Goal: Task Accomplishment & Management: Use online tool/utility

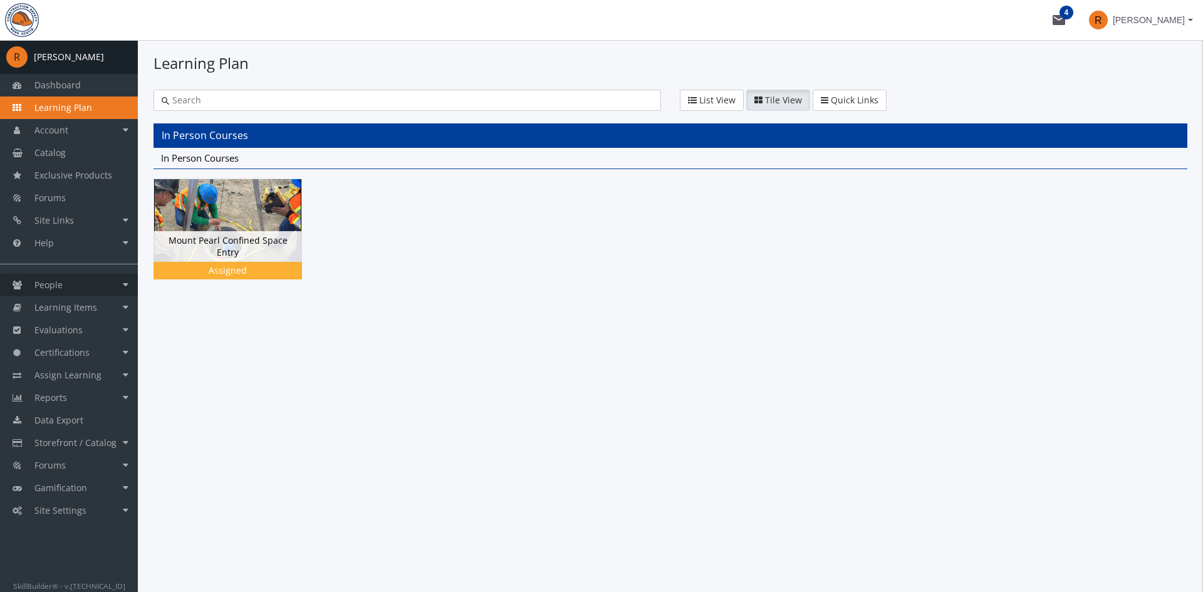
click at [75, 282] on link "People" at bounding box center [69, 285] width 138 height 23
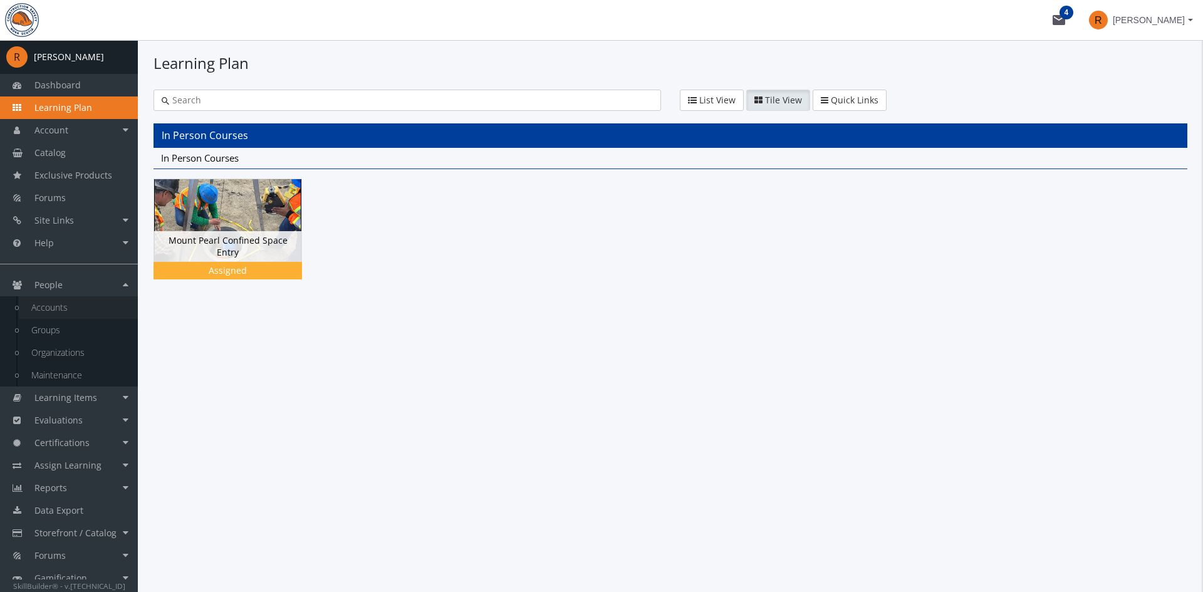
click at [60, 311] on link "Accounts" at bounding box center [78, 307] width 119 height 23
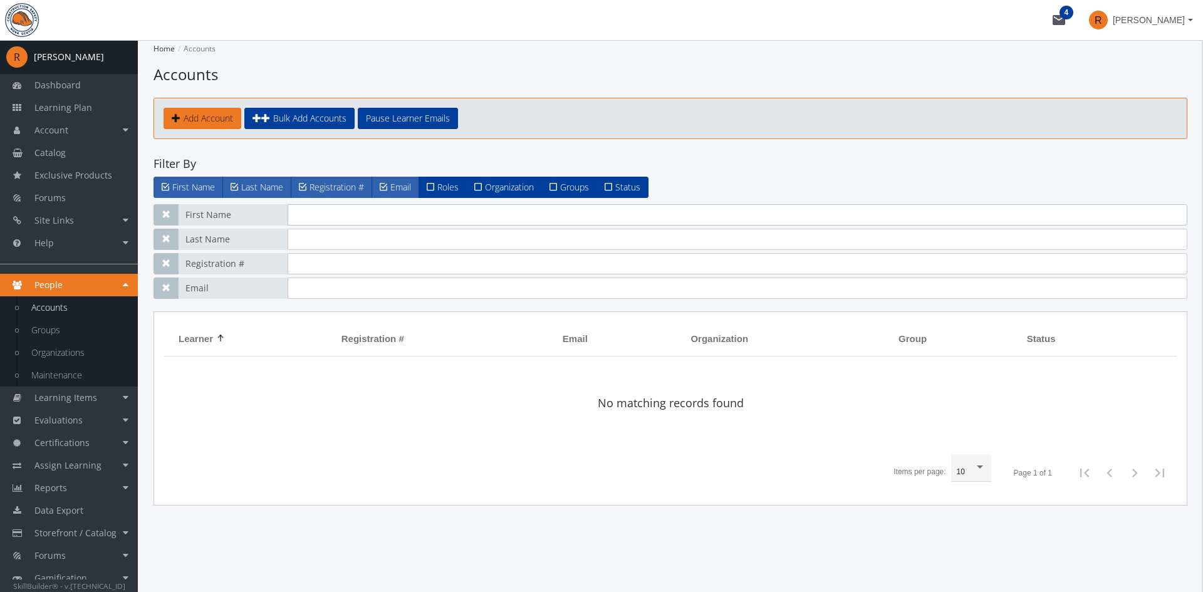
click at [306, 217] on input "text" at bounding box center [738, 214] width 900 height 21
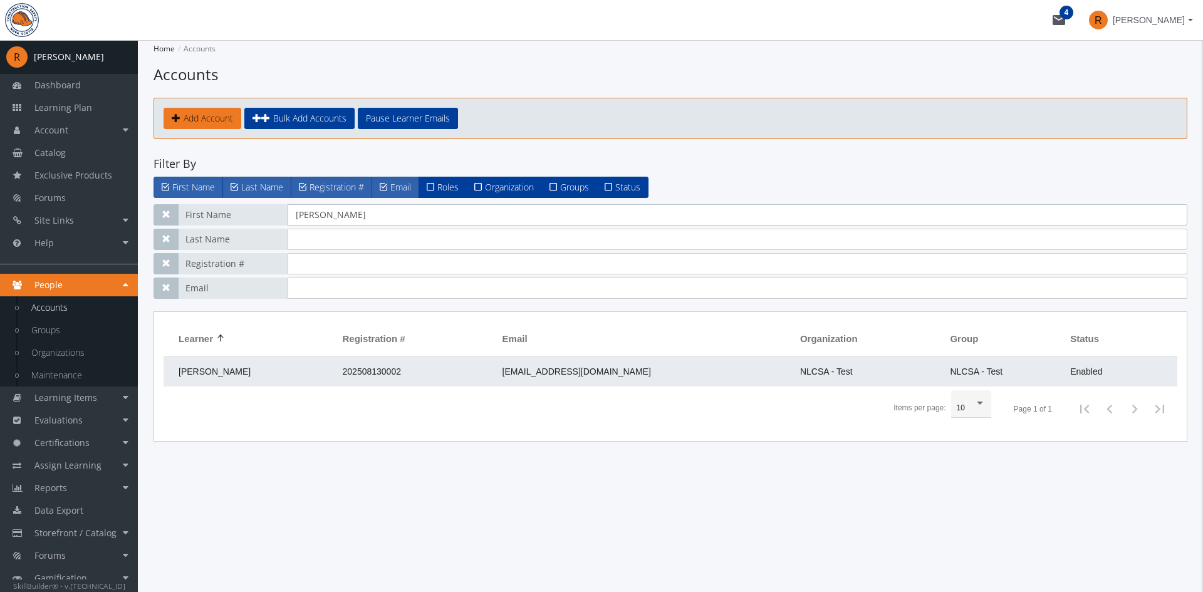
type input "[PERSON_NAME]"
click at [344, 358] on td "202508130002" at bounding box center [416, 372] width 160 height 30
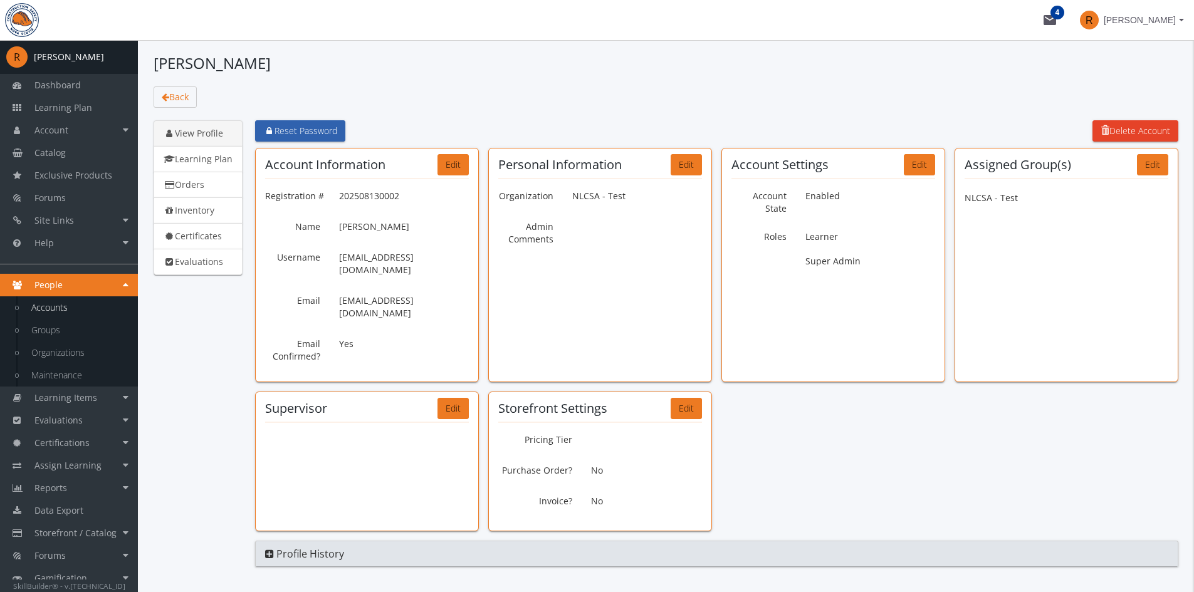
click at [303, 132] on span "Reset Password" at bounding box center [300, 131] width 74 height 12
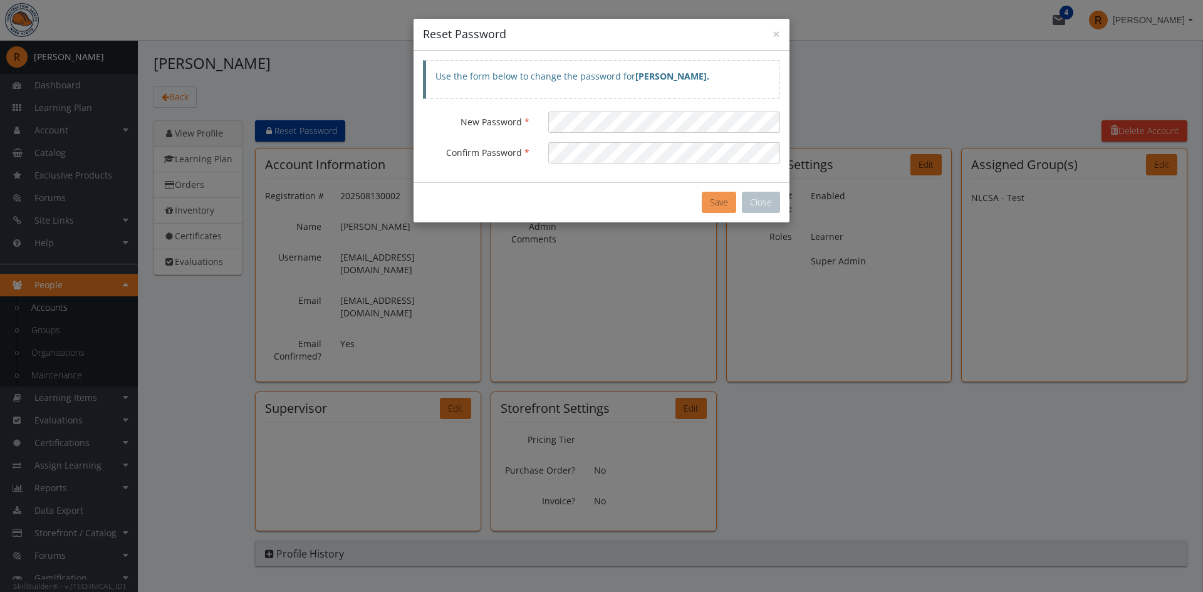
click at [706, 203] on button "Save" at bounding box center [719, 202] width 34 height 21
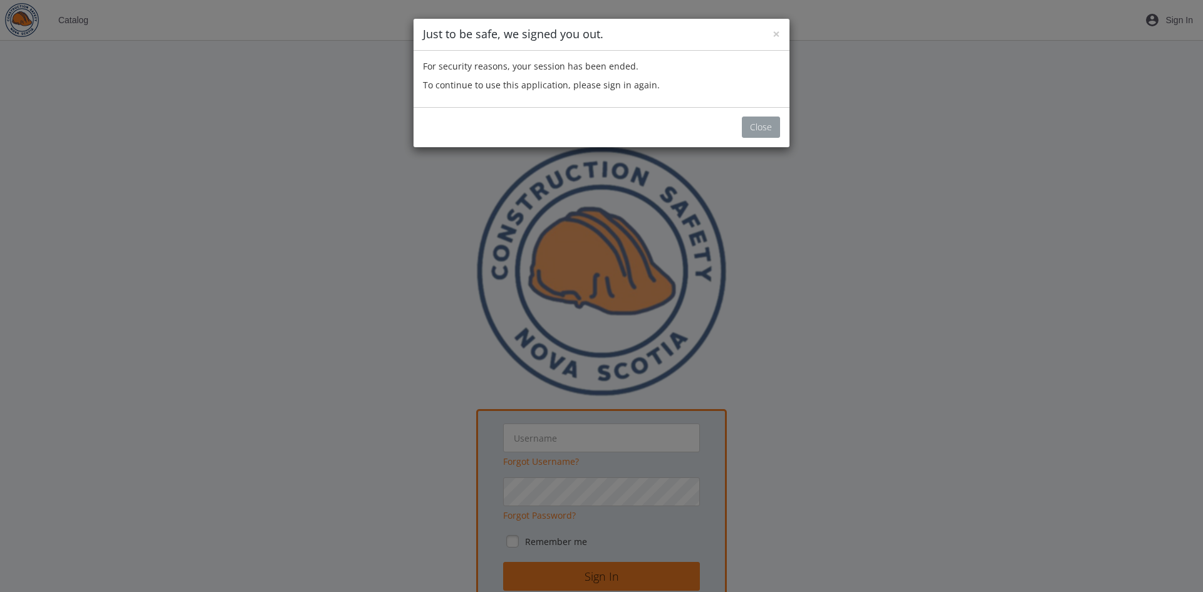
click at [762, 130] on button "Close" at bounding box center [761, 127] width 38 height 21
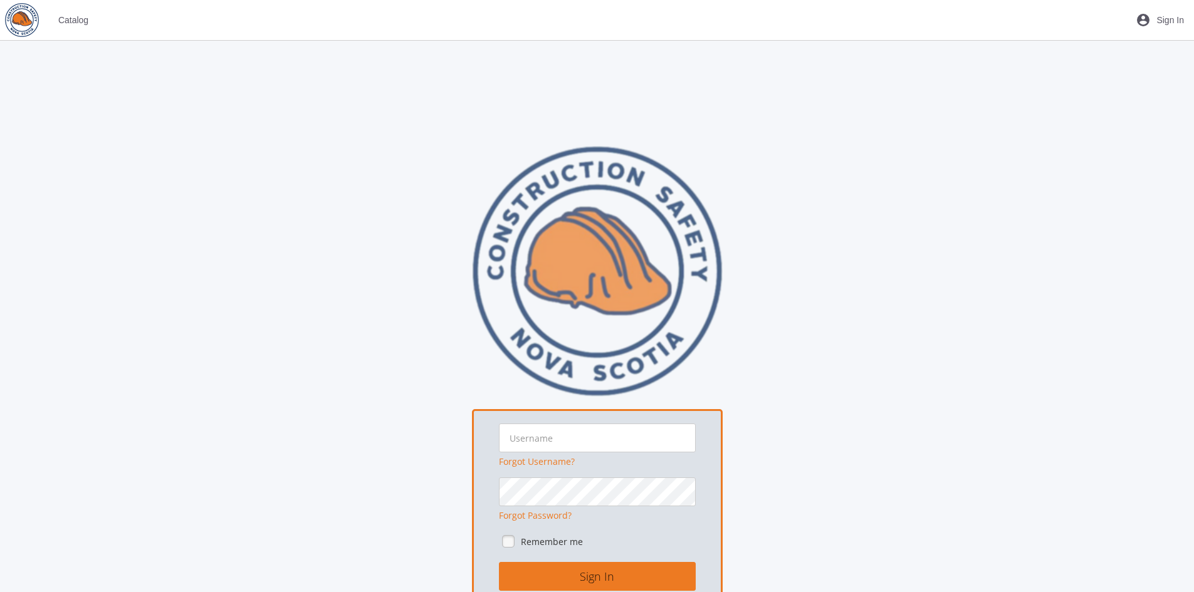
click at [1173, 16] on span "Sign In" at bounding box center [1170, 20] width 28 height 23
click at [586, 435] on input "text" at bounding box center [597, 438] width 197 height 29
type input "[EMAIL_ADDRESS][DOMAIN_NAME]"
click at [578, 581] on button "Sign In" at bounding box center [597, 576] width 197 height 29
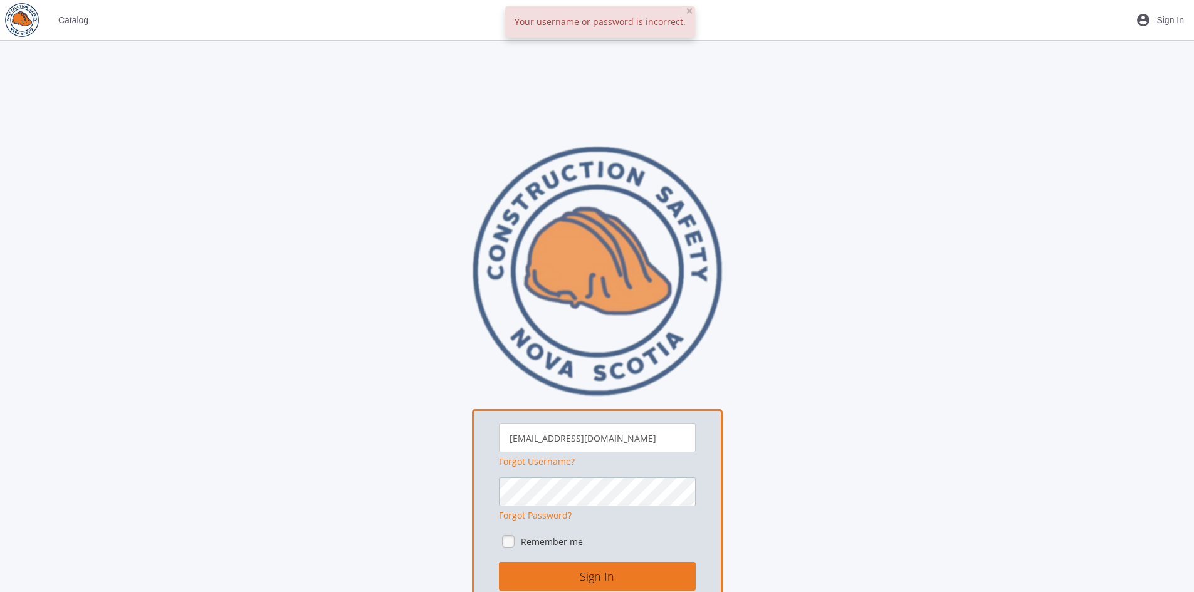
click at [403, 502] on div "[EMAIL_ADDRESS][DOMAIN_NAME] Forgot Username? Forgot Password? Remember me Sign…" at bounding box center [597, 397] width 934 height 503
click at [509, 541] on link at bounding box center [508, 541] width 19 height 19
click at [523, 578] on button "Sign In" at bounding box center [597, 576] width 197 height 29
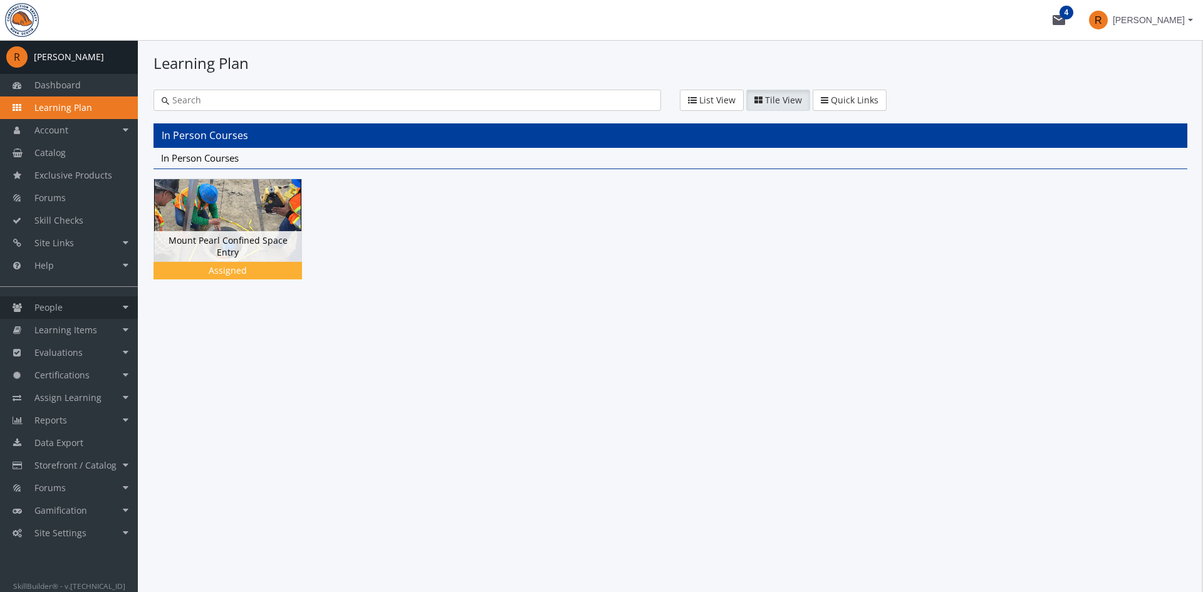
click at [66, 309] on link "People" at bounding box center [69, 307] width 138 height 23
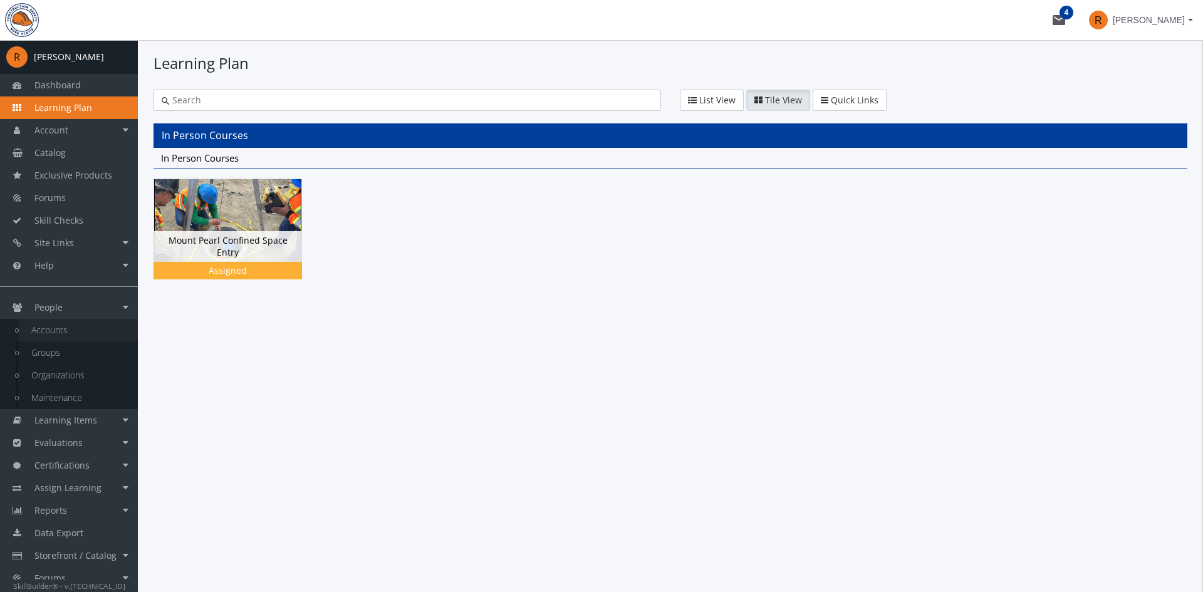
click at [63, 337] on link "Accounts" at bounding box center [78, 330] width 119 height 23
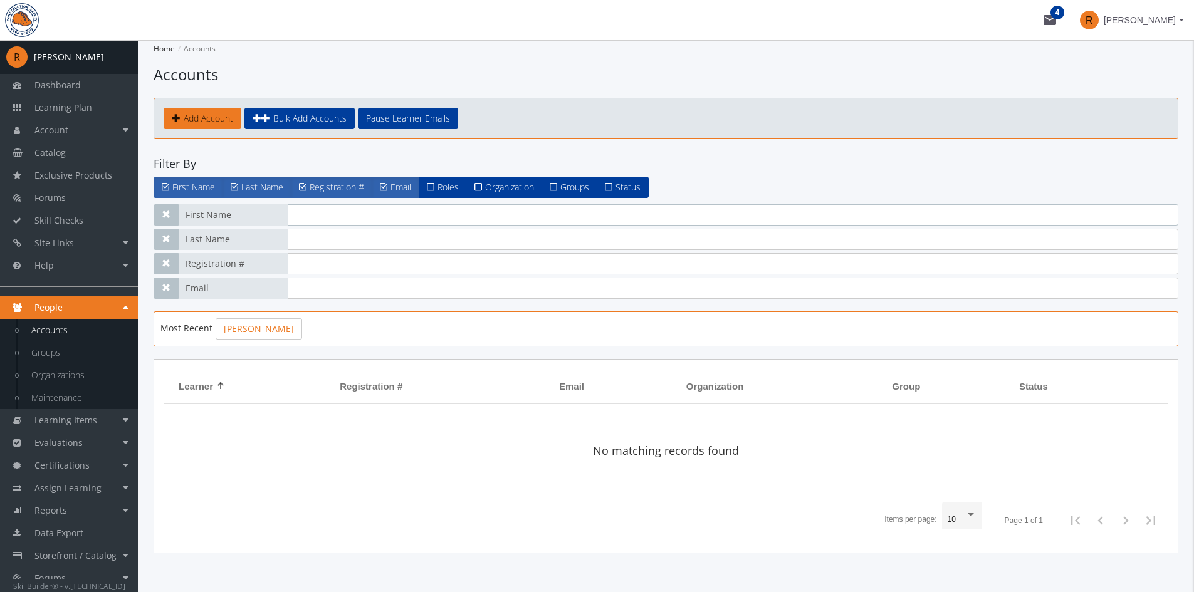
click at [313, 215] on input "text" at bounding box center [733, 214] width 890 height 21
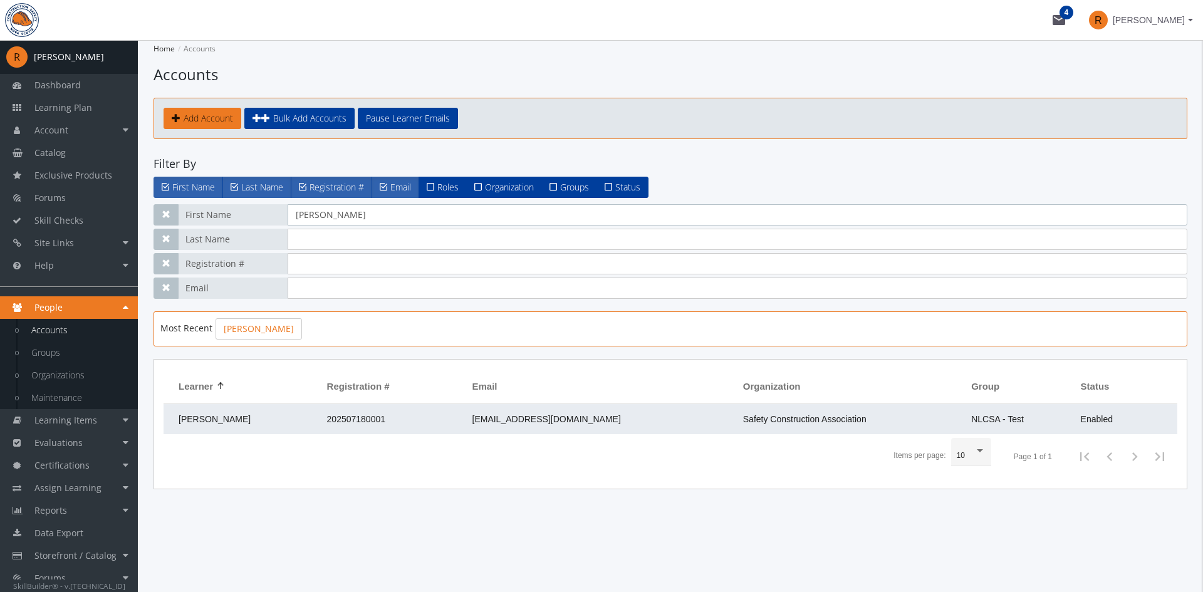
type input "[PERSON_NAME]"
click at [331, 425] on td "202507180001" at bounding box center [393, 419] width 145 height 30
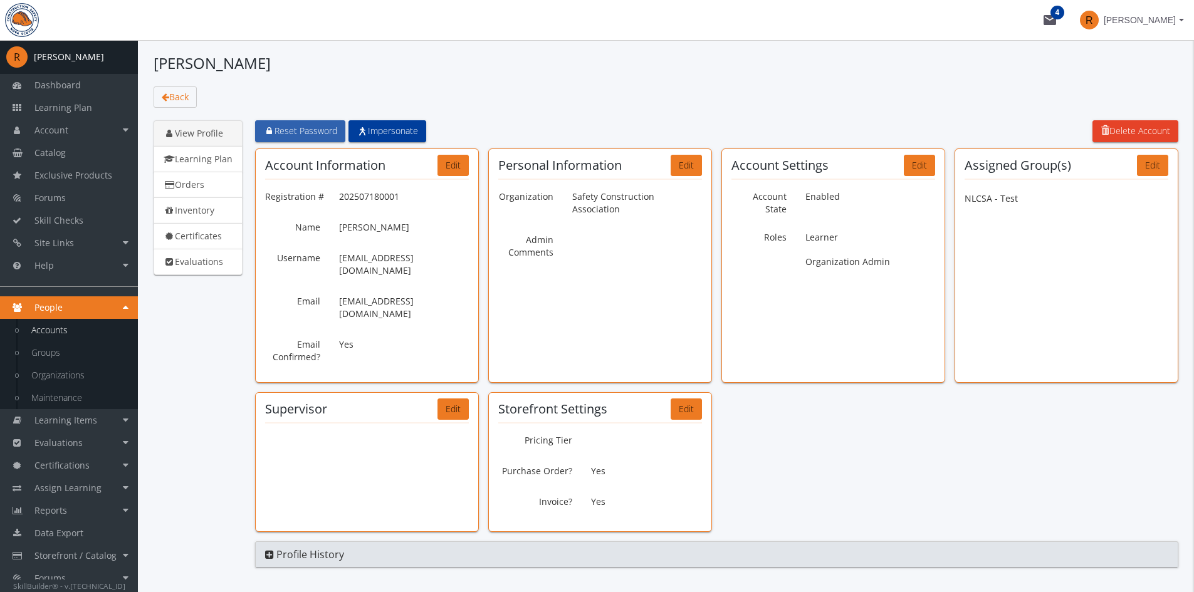
click at [316, 130] on span "Reset Password" at bounding box center [300, 131] width 74 height 12
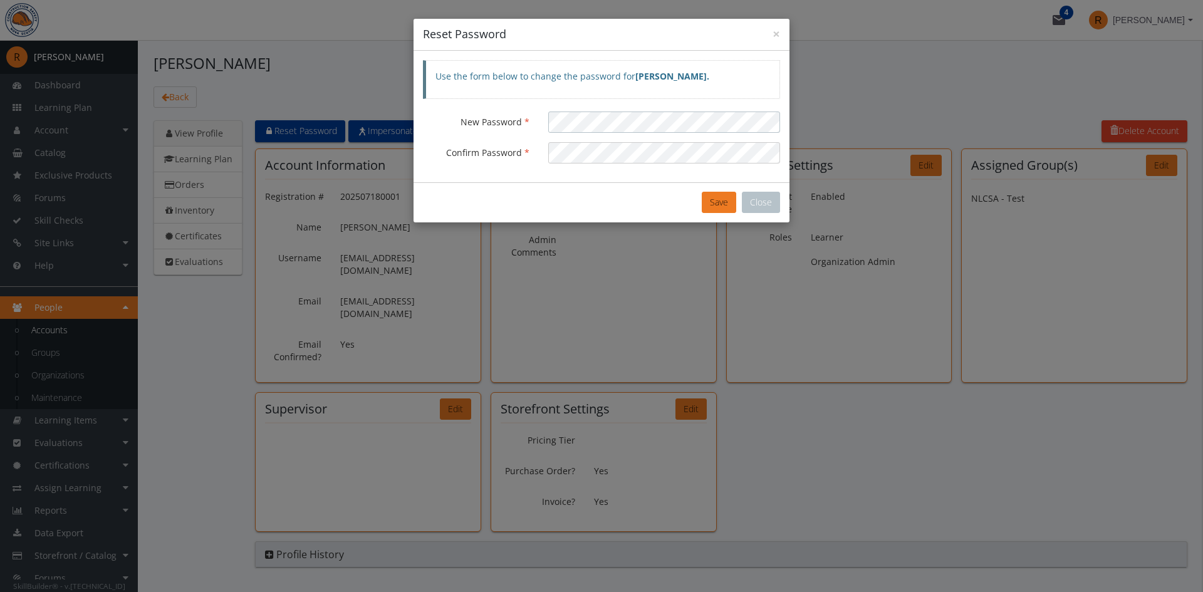
click at [434, 133] on div "New Password Confirm Password" at bounding box center [601, 138] width 357 height 52
click at [364, 155] on div "× Reset Password Use the form below to change the password for [PERSON_NAME] . …" at bounding box center [601, 296] width 1203 height 592
click at [487, 117] on div "New Password" at bounding box center [602, 122] width 376 height 21
click at [513, 184] on div "Save Close" at bounding box center [602, 202] width 376 height 40
click at [711, 204] on button "Save" at bounding box center [719, 202] width 34 height 21
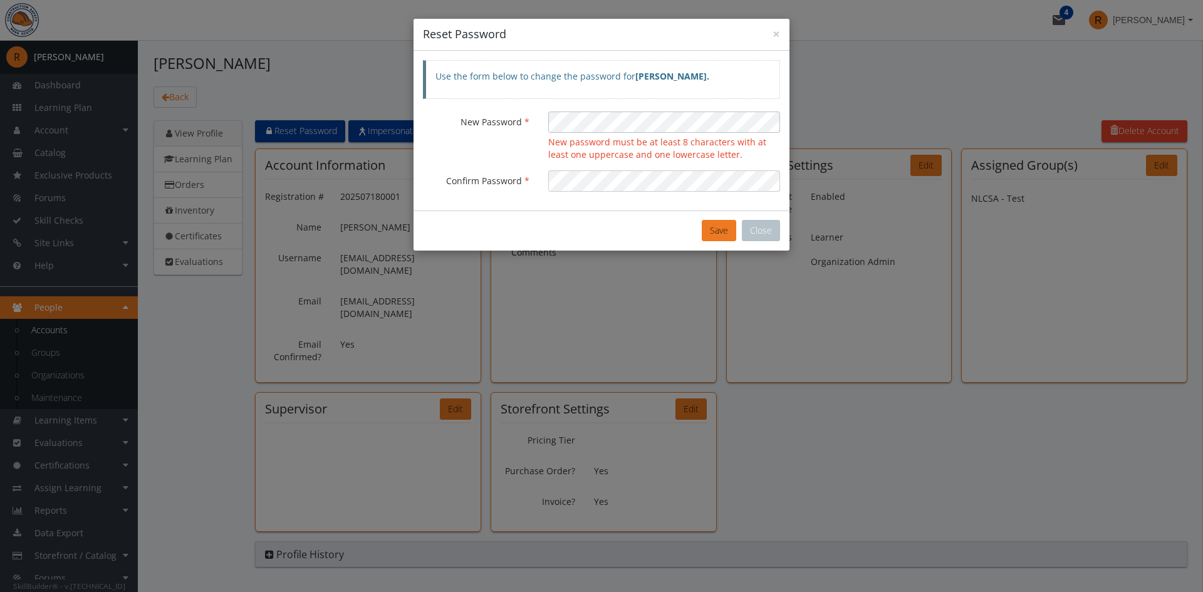
click at [368, 112] on div "× Reset Password Use the form below to change the password for [PERSON_NAME] . …" at bounding box center [601, 296] width 1203 height 592
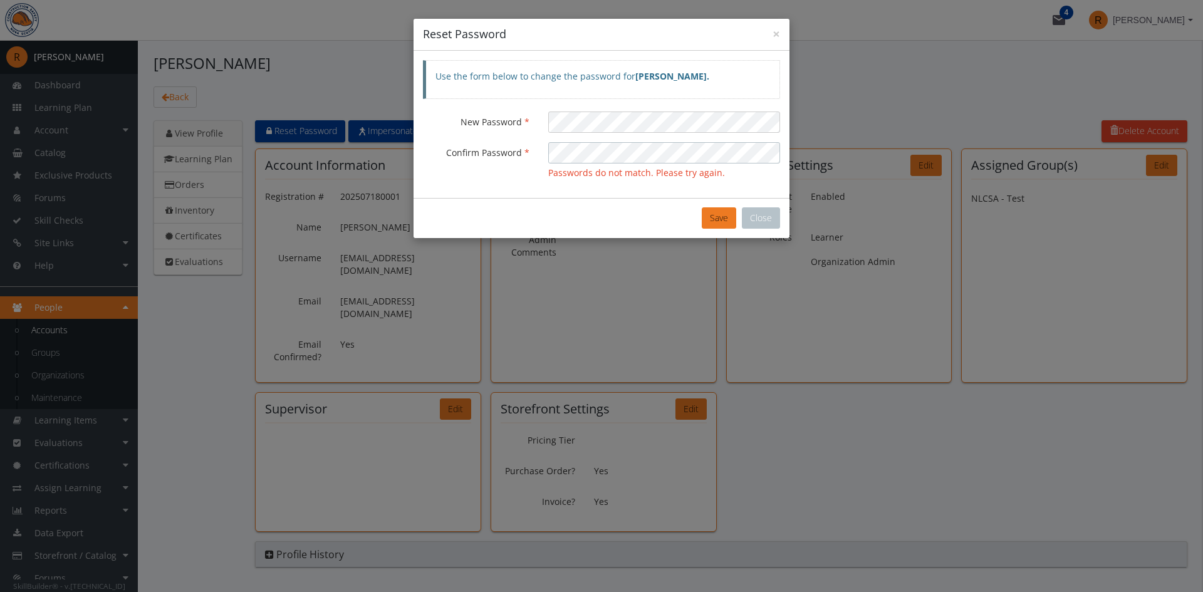
click at [405, 143] on div "× Reset Password Use the form below to change the password for [PERSON_NAME] . …" at bounding box center [601, 296] width 1203 height 592
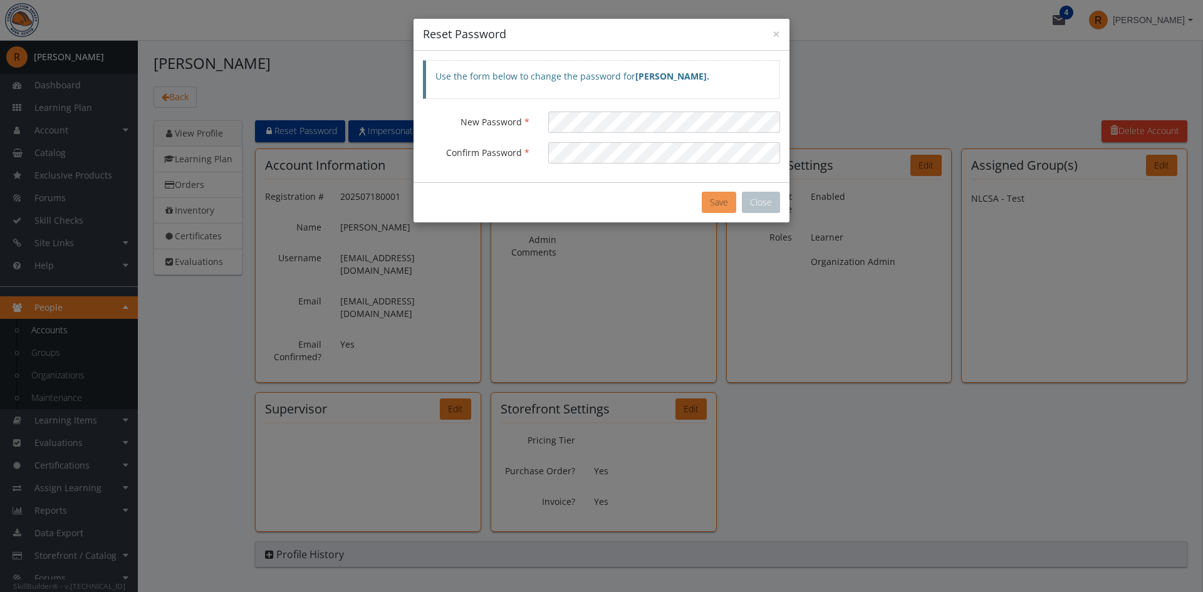
click at [708, 203] on button "Save" at bounding box center [719, 202] width 34 height 21
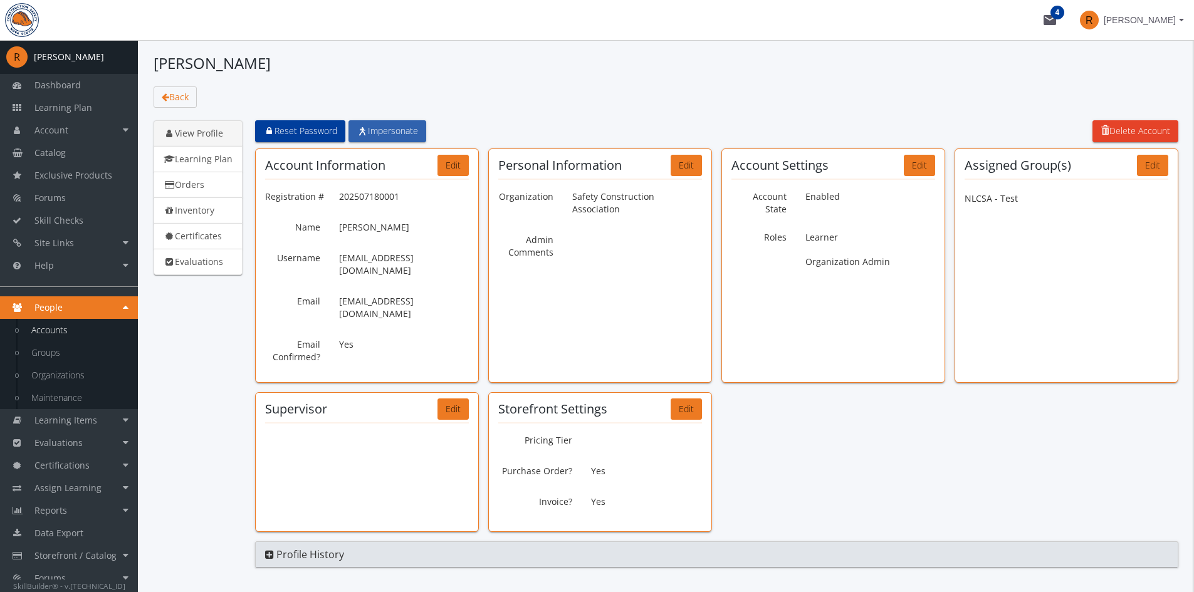
click at [393, 127] on span "Impersonate" at bounding box center [387, 131] width 61 height 12
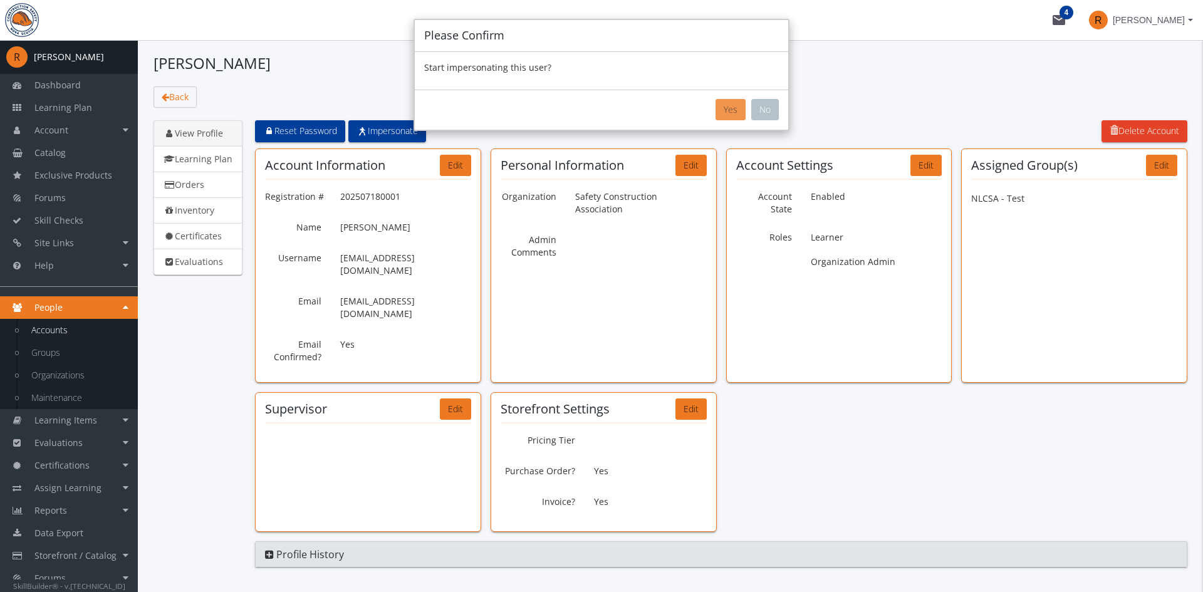
click at [743, 105] on button "Yes" at bounding box center [731, 109] width 30 height 21
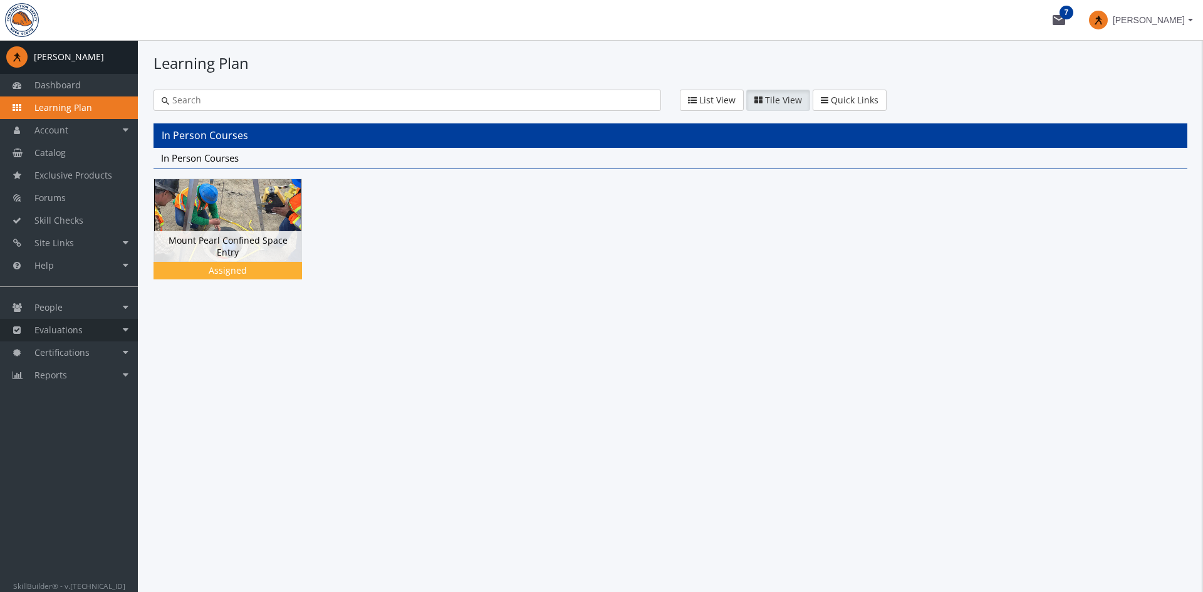
click at [74, 332] on span "Evaluations" at bounding box center [58, 330] width 48 height 12
click at [74, 371] on span "Certifications" at bounding box center [61, 375] width 55 height 12
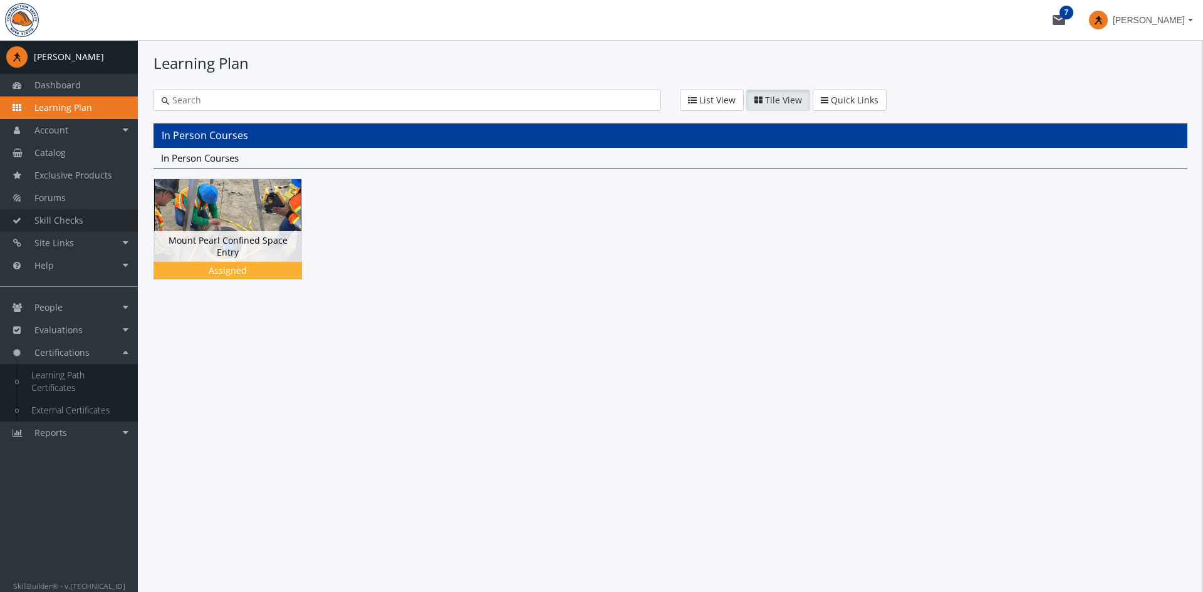
click at [58, 219] on span "Skill Checks" at bounding box center [58, 220] width 49 height 12
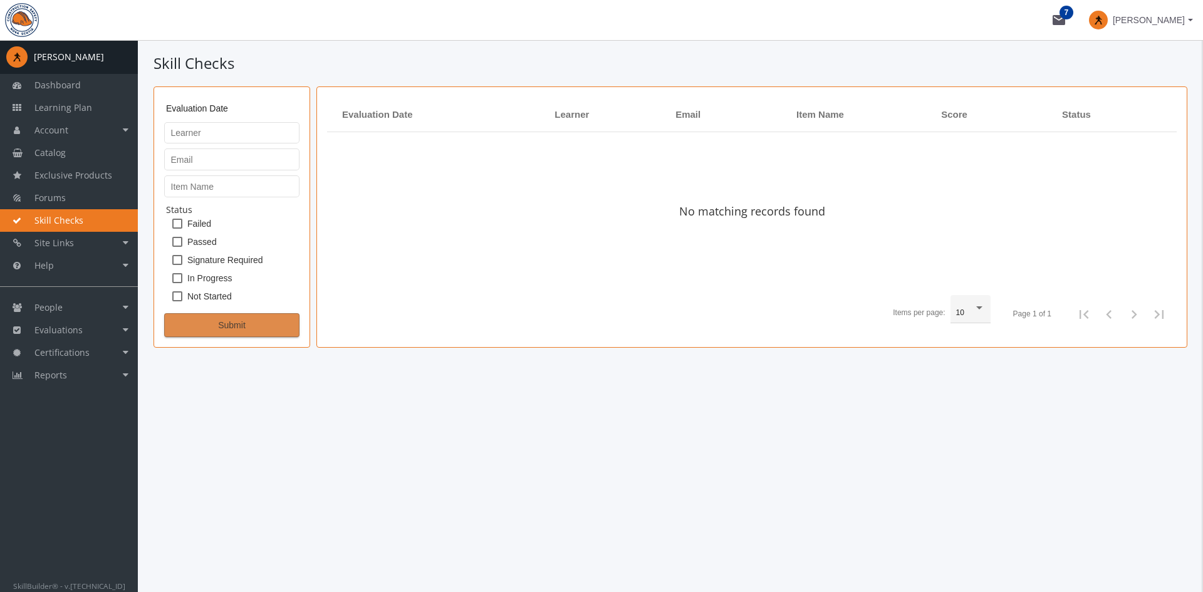
click at [246, 336] on button "Submit" at bounding box center [231, 325] width 135 height 24
click at [247, 332] on span "Submit" at bounding box center [232, 325] width 114 height 23
click at [1157, 21] on span "[PERSON_NAME]" at bounding box center [1149, 20] width 72 height 23
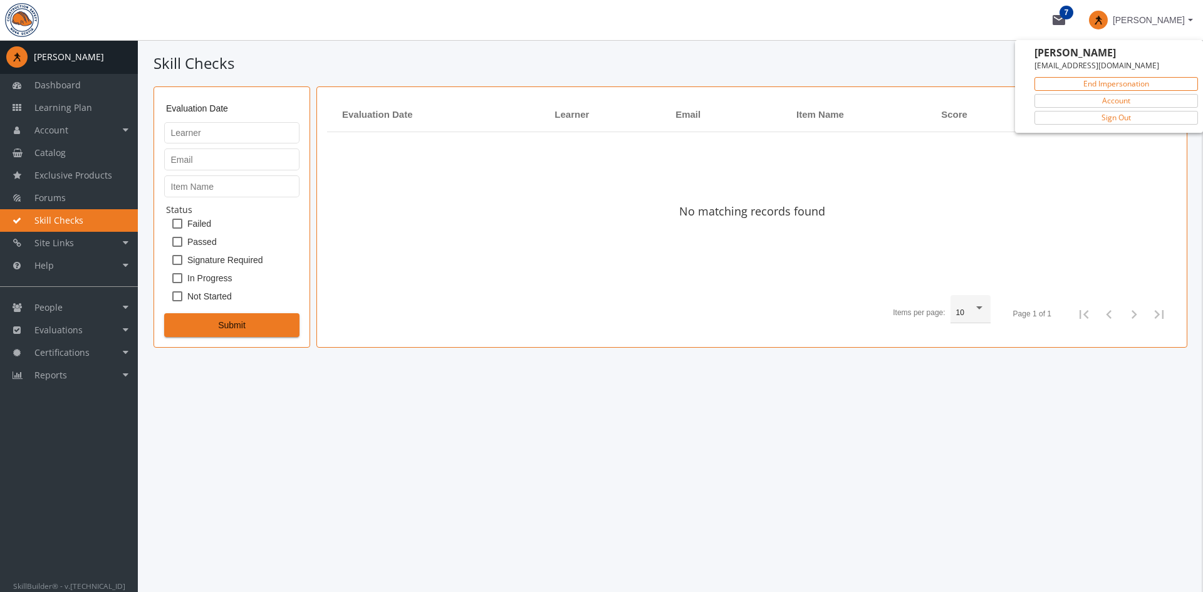
click at [1137, 81] on link "End Impersonation" at bounding box center [1116, 84] width 164 height 14
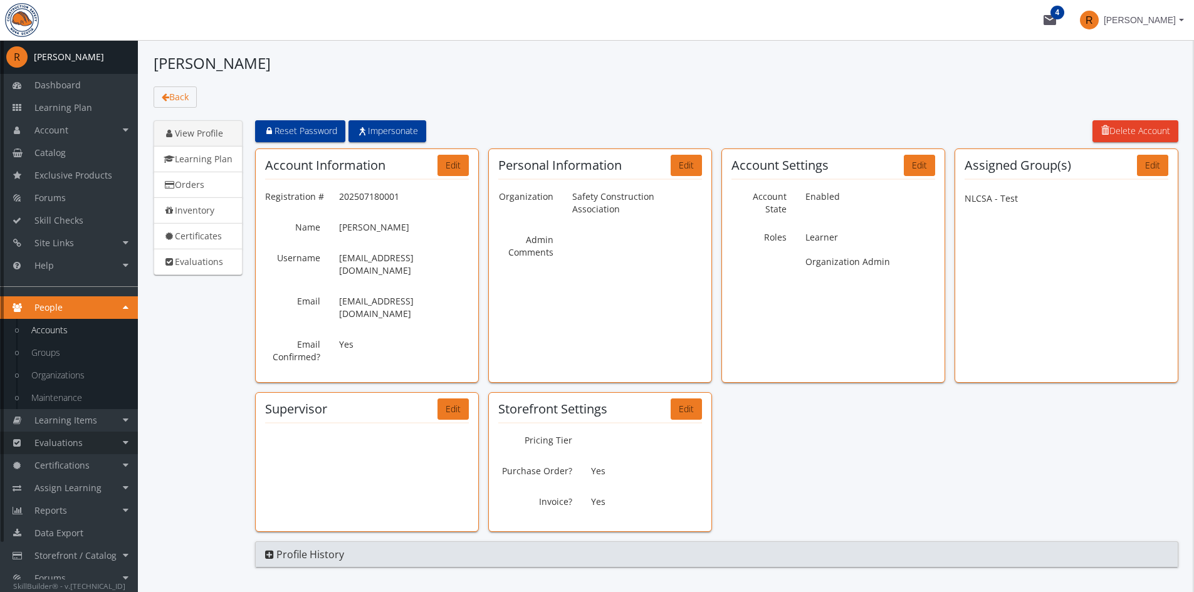
click at [64, 449] on link "Evaluations" at bounding box center [69, 443] width 138 height 23
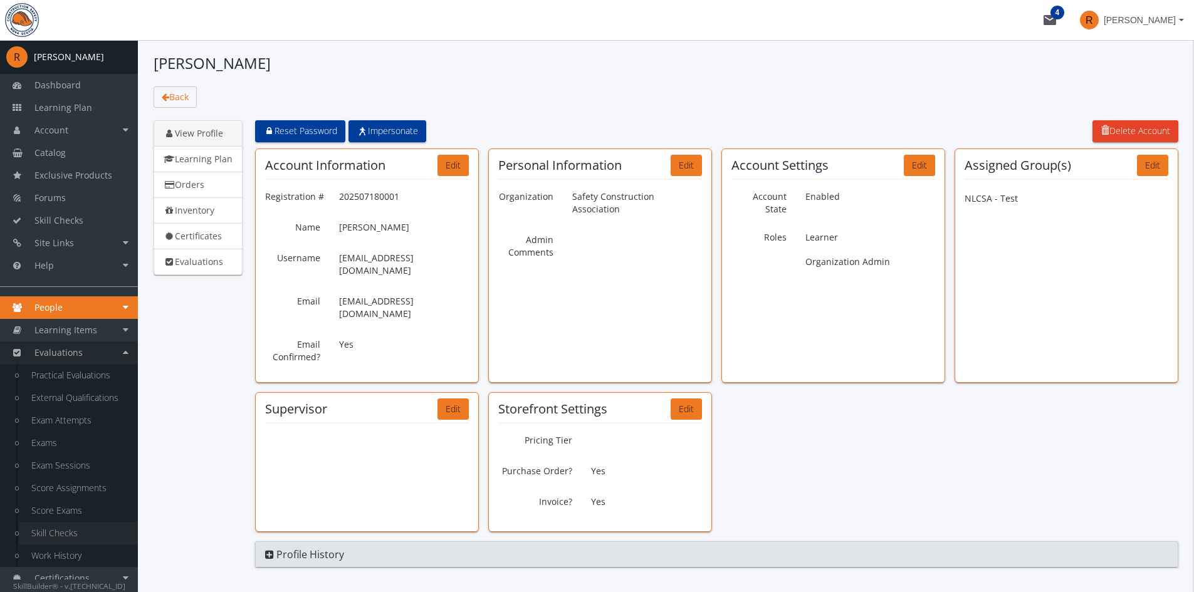
scroll to position [168, 0]
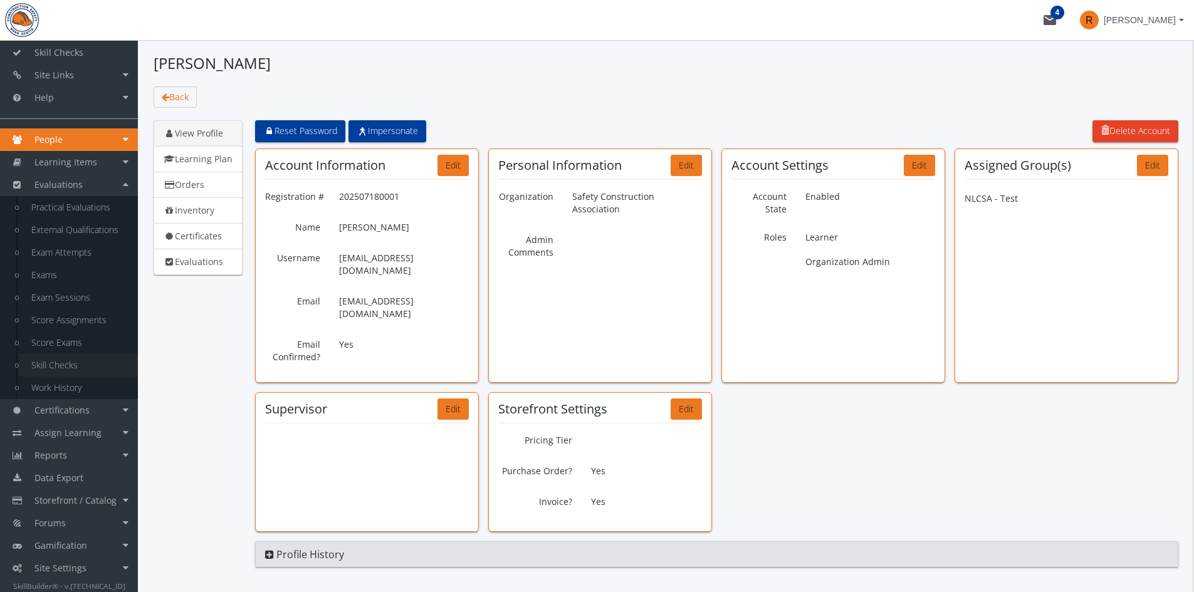
click at [59, 364] on link "Skill Checks" at bounding box center [78, 365] width 119 height 23
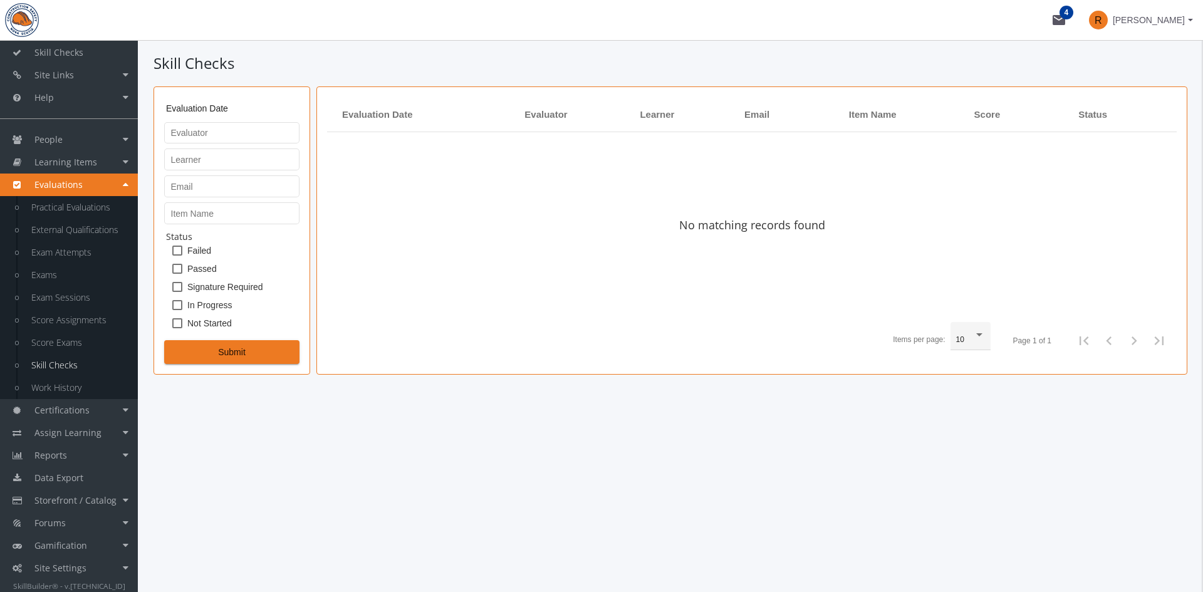
drag, startPoint x: 218, startPoint y: 334, endPoint x: 218, endPoint y: 343, distance: 8.8
click at [218, 335] on form "Evaluation Date From To Evaluator Learner Email Item Name Status Failed Passed …" at bounding box center [231, 230] width 135 height 267
click at [218, 343] on span "Submit" at bounding box center [232, 352] width 114 height 23
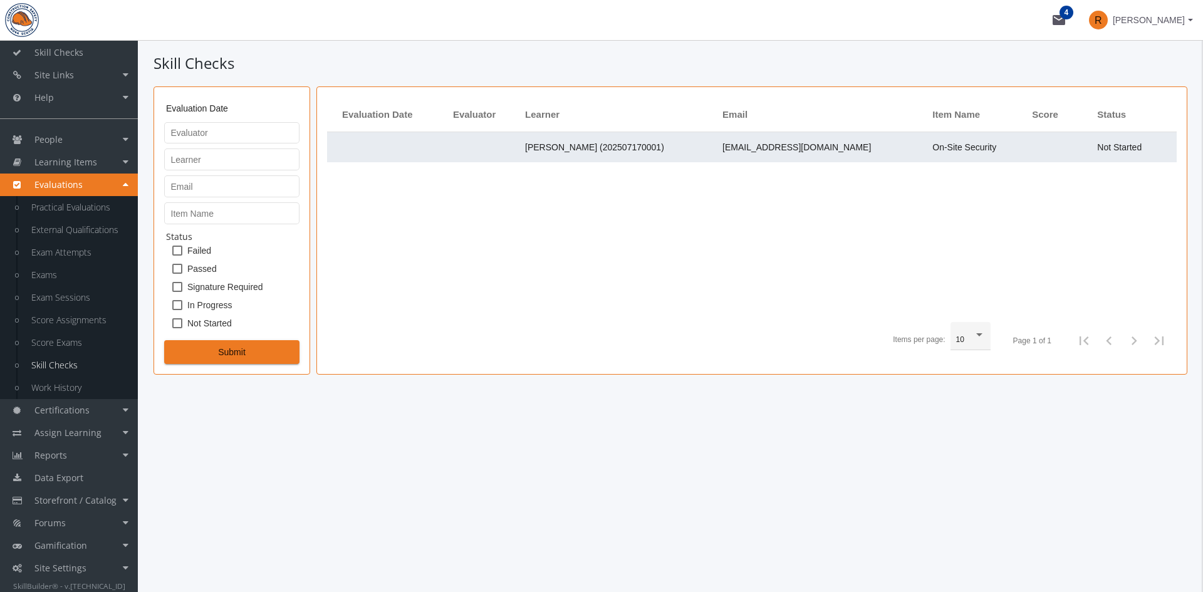
click at [830, 145] on span "[EMAIL_ADDRESS][DOMAIN_NAME]" at bounding box center [796, 147] width 148 height 10
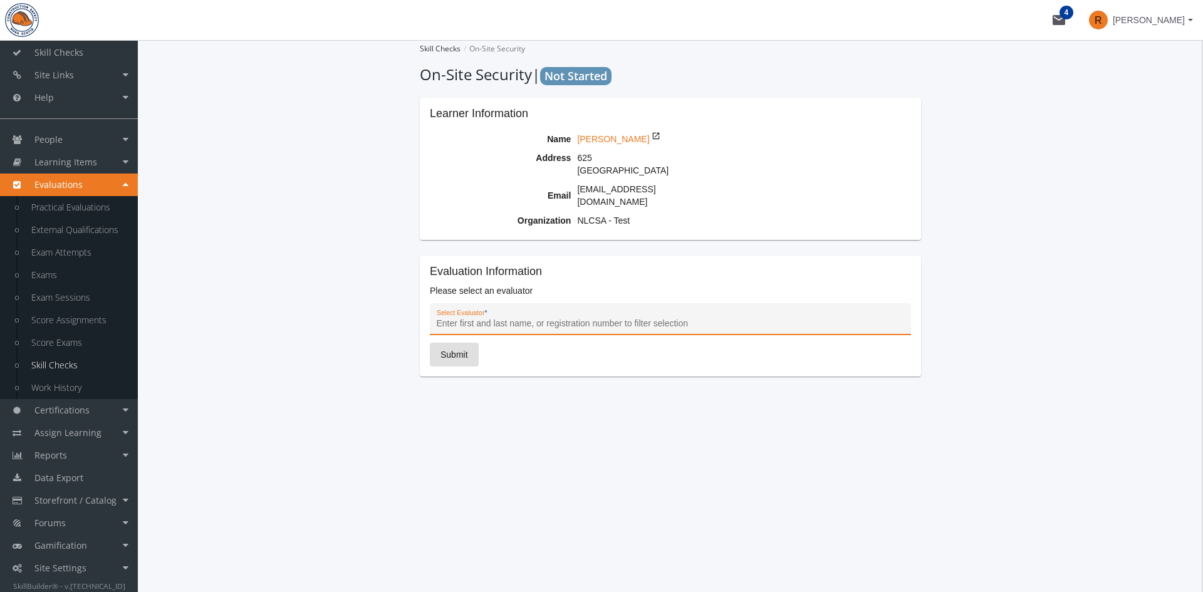
click at [549, 319] on input "Select Evaluator *" at bounding box center [671, 324] width 468 height 10
click at [514, 319] on input "Select Evaluator *" at bounding box center [671, 324] width 468 height 10
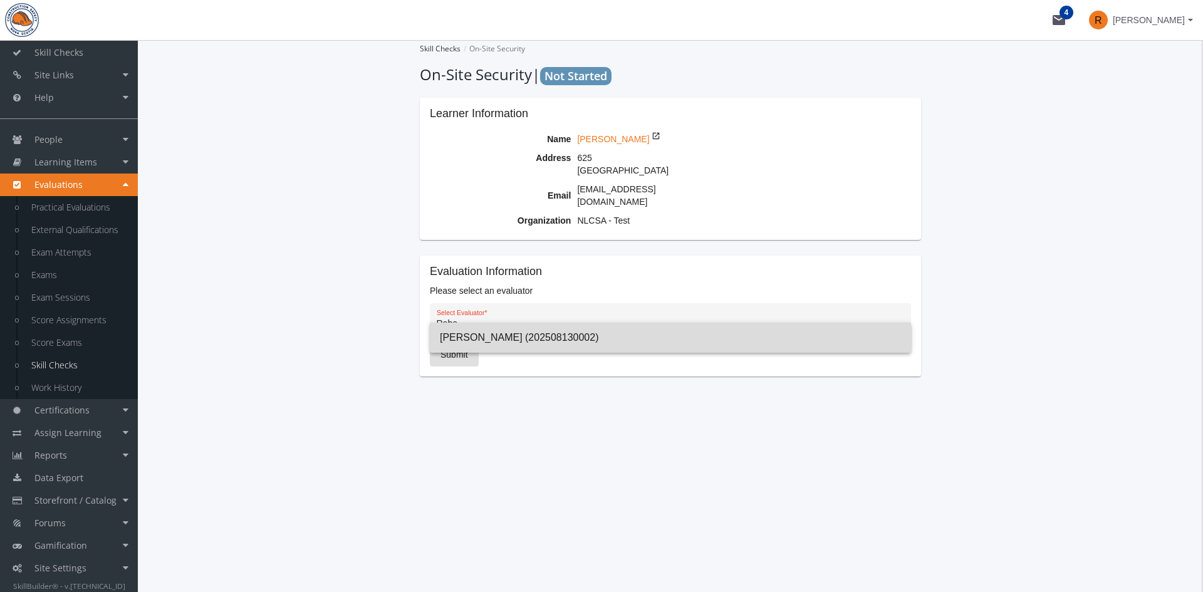
click at [536, 342] on span "[PERSON_NAME] (202508130002)" at bounding box center [670, 338] width 461 height 30
type input "[PERSON_NAME] (202508130002)"
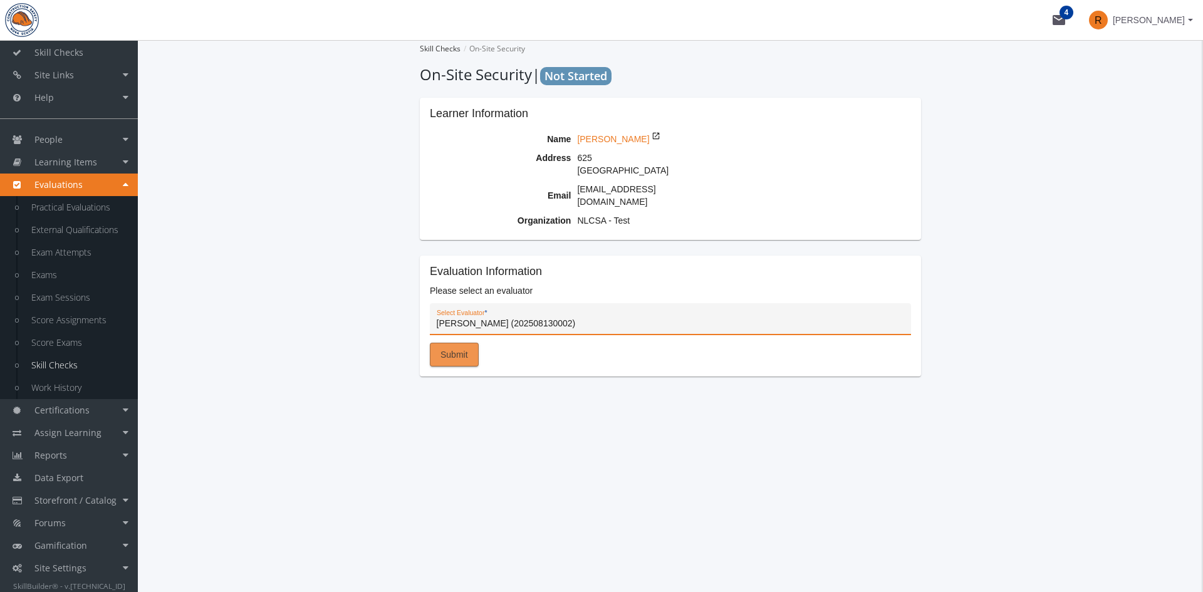
click at [468, 349] on button "Submit" at bounding box center [454, 355] width 49 height 24
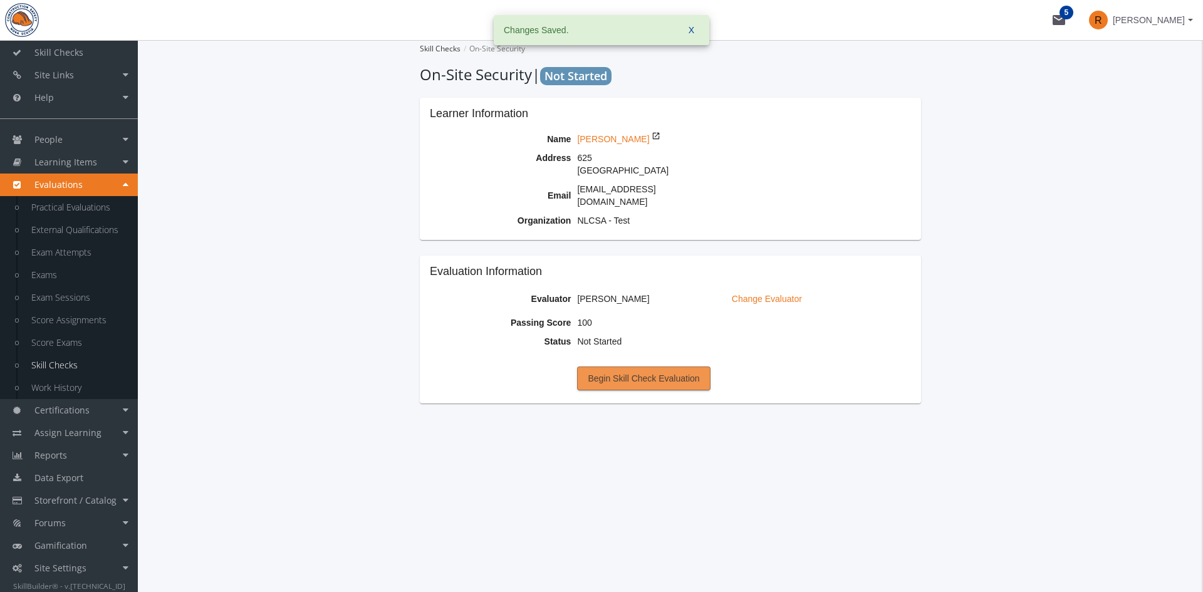
click at [623, 367] on span "Begin Skill Check Evaluation" at bounding box center [644, 378] width 112 height 23
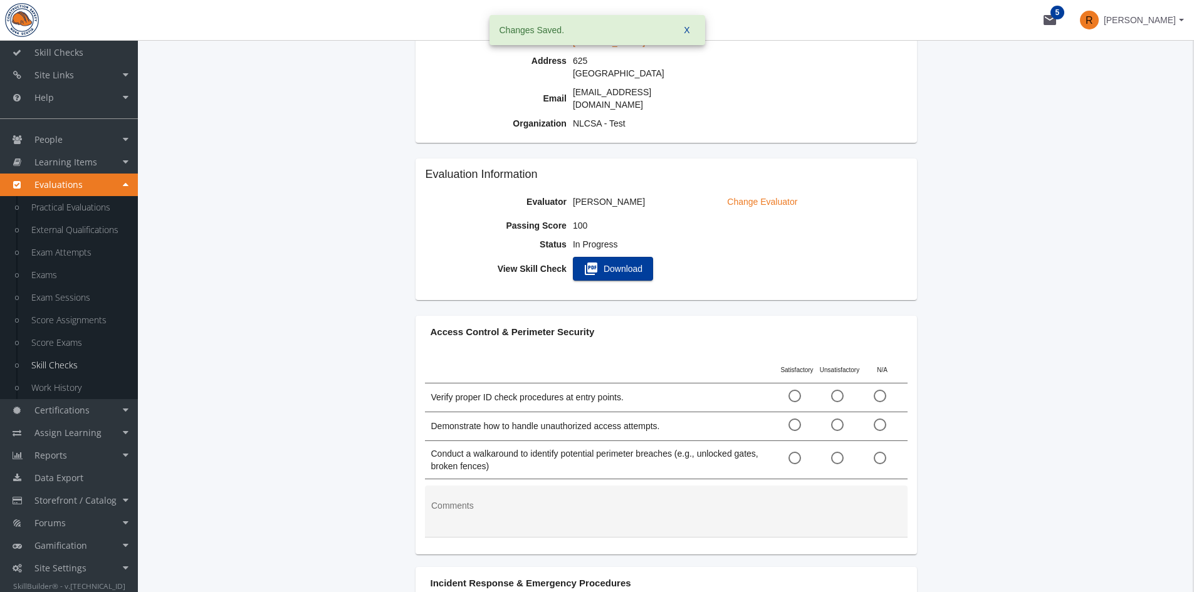
scroll to position [125, 0]
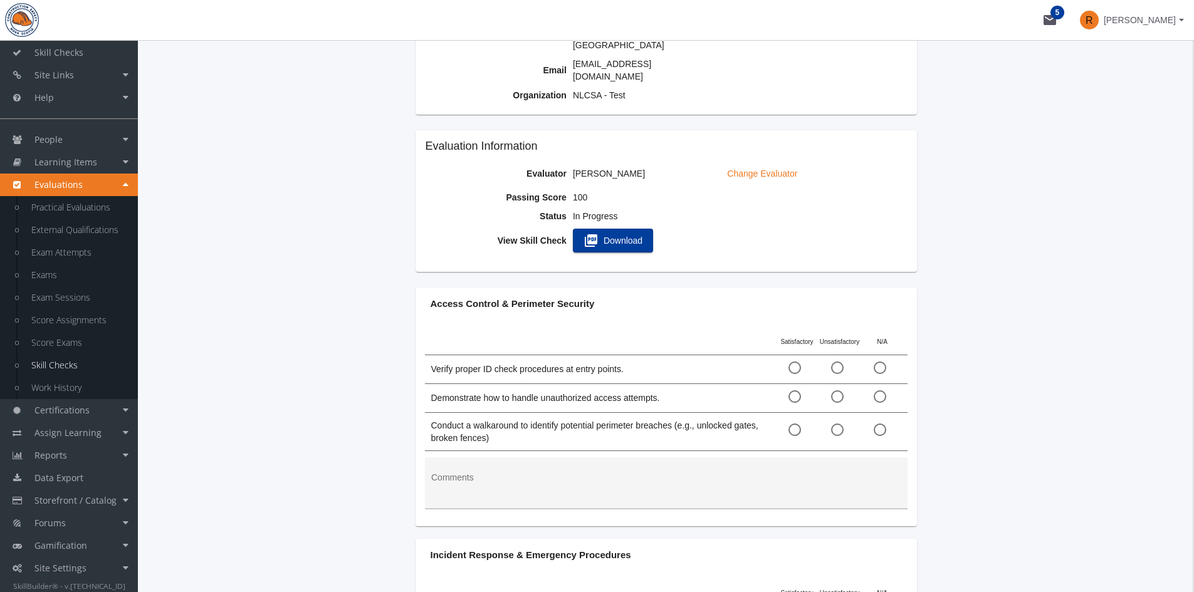
click at [684, 472] on textarea at bounding box center [665, 488] width 469 height 33
paste textarea "Learner consistently applied proper ID check procedures, responded appropriatel…"
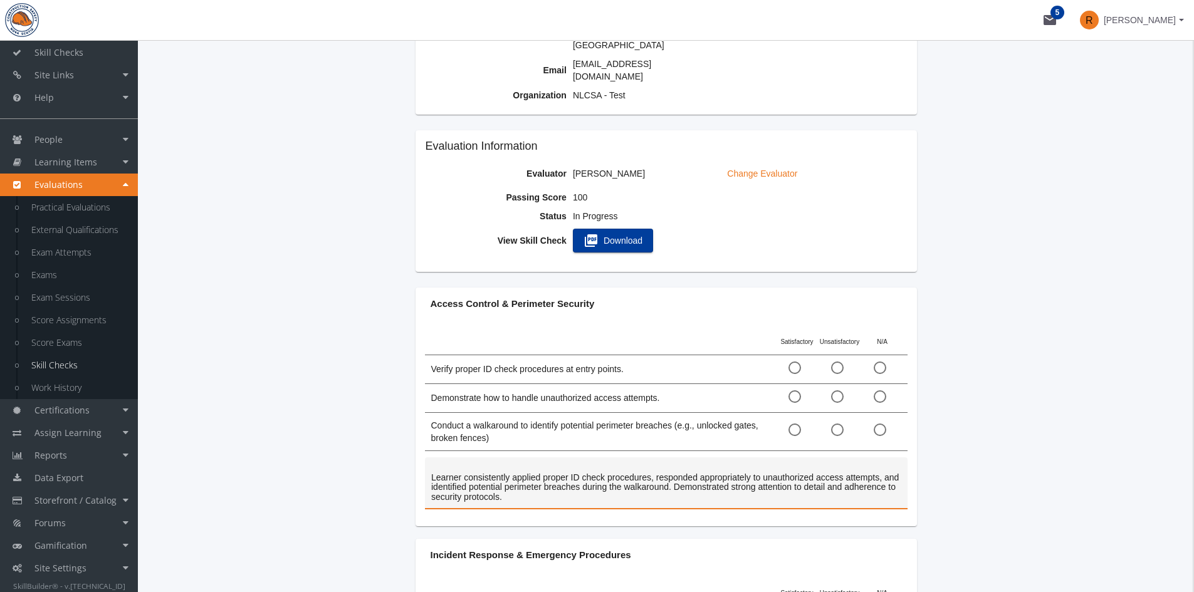
type textarea "Learner consistently applied proper ID check procedures, responded appropriatel…"
click at [793, 362] on span at bounding box center [794, 368] width 13 height 13
click at [793, 364] on input "radio" at bounding box center [794, 370] width 13 height 13
radio input "true"
click at [795, 390] on span at bounding box center [794, 396] width 13 height 13
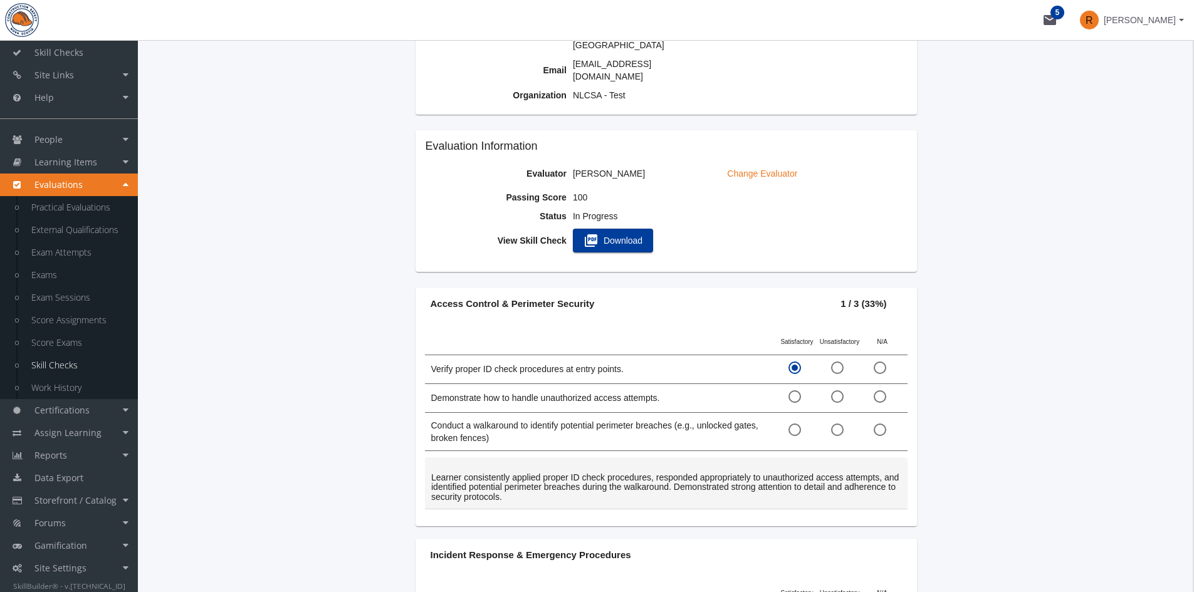
click at [795, 393] on input "radio" at bounding box center [794, 399] width 13 height 13
radio input "true"
click at [794, 424] on span at bounding box center [794, 430] width 13 height 13
click at [794, 426] on input "radio" at bounding box center [794, 432] width 13 height 13
radio input "true"
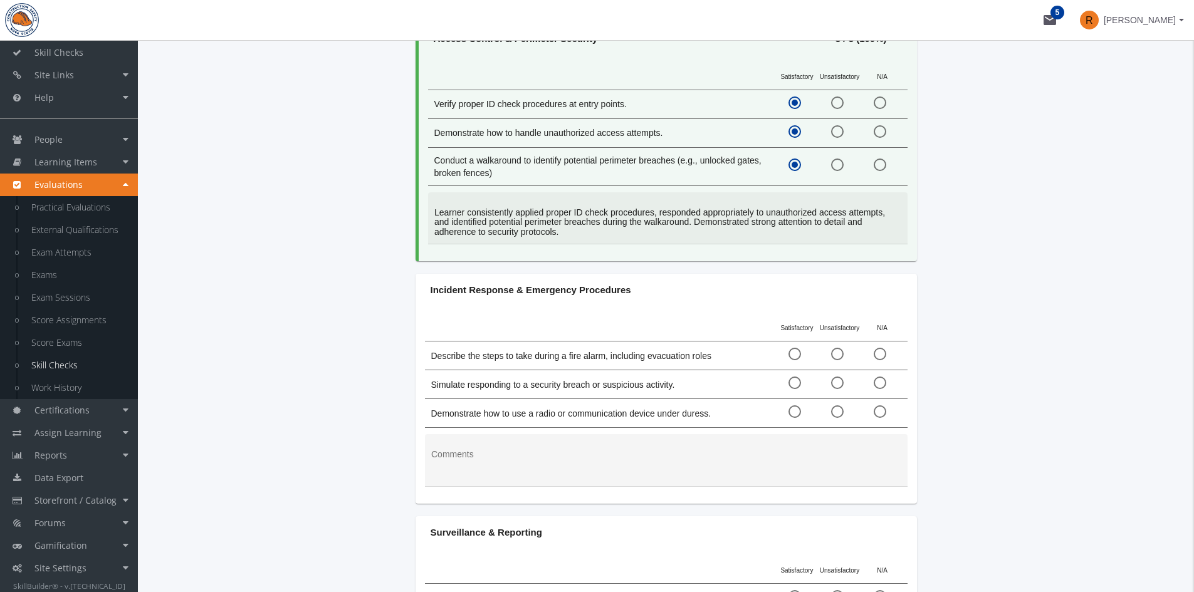
scroll to position [439, 0]
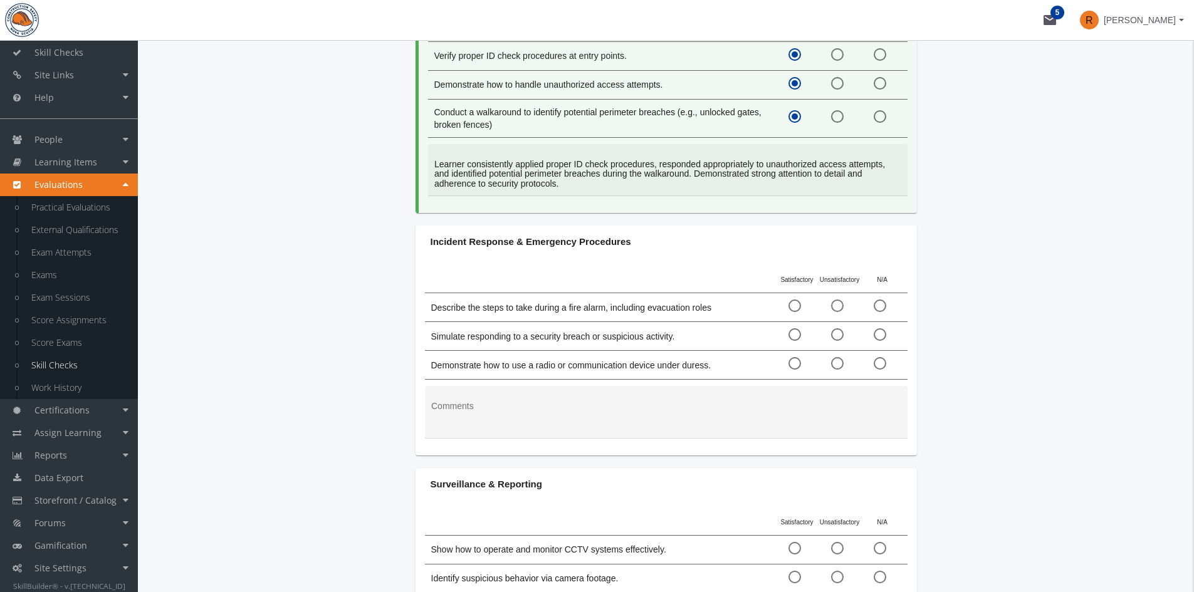
click at [791, 299] on span at bounding box center [794, 305] width 13 height 13
click at [791, 302] on input "radio" at bounding box center [794, 308] width 13 height 13
radio input "true"
click at [791, 328] on span at bounding box center [794, 334] width 13 height 13
click at [791, 331] on input "radio" at bounding box center [794, 337] width 13 height 13
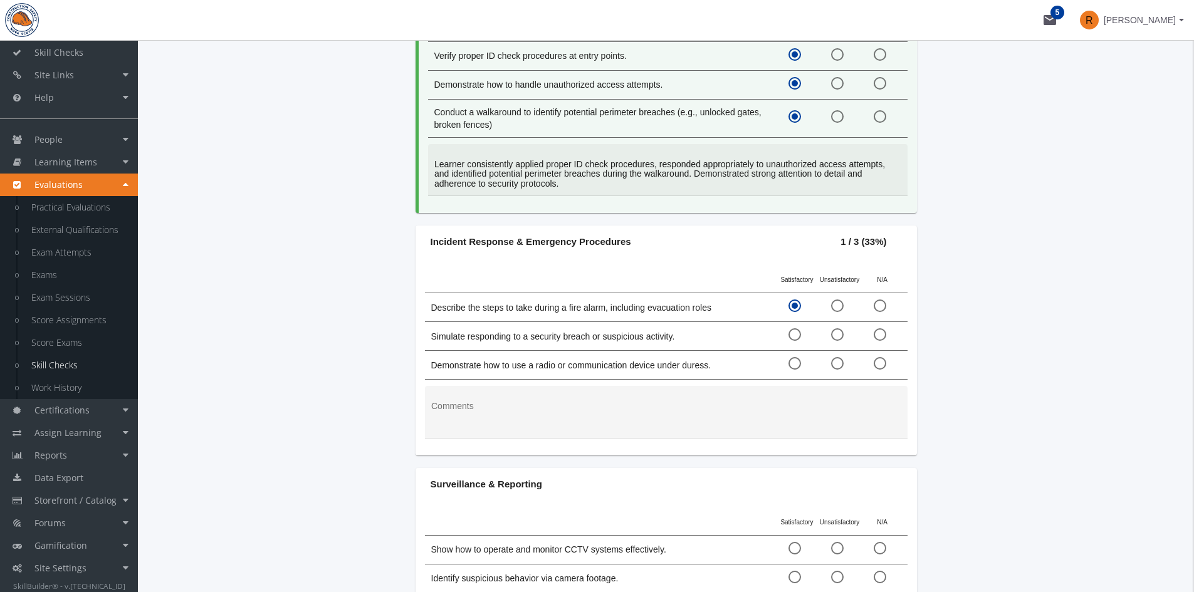
radio input "true"
click at [794, 357] on span at bounding box center [794, 363] width 13 height 13
click at [794, 360] on input "radio" at bounding box center [794, 366] width 13 height 13
radio input "true"
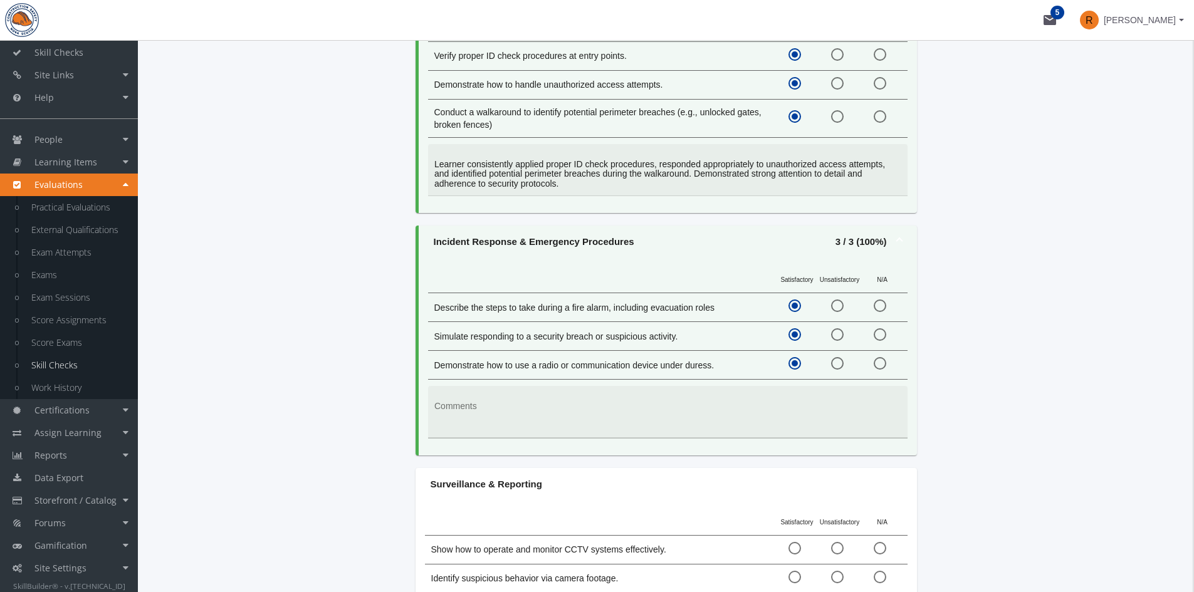
click at [543, 400] on textarea at bounding box center [667, 416] width 466 height 33
paste textarea "Learner clearly described fire alarm response steps, including evacuation roles…"
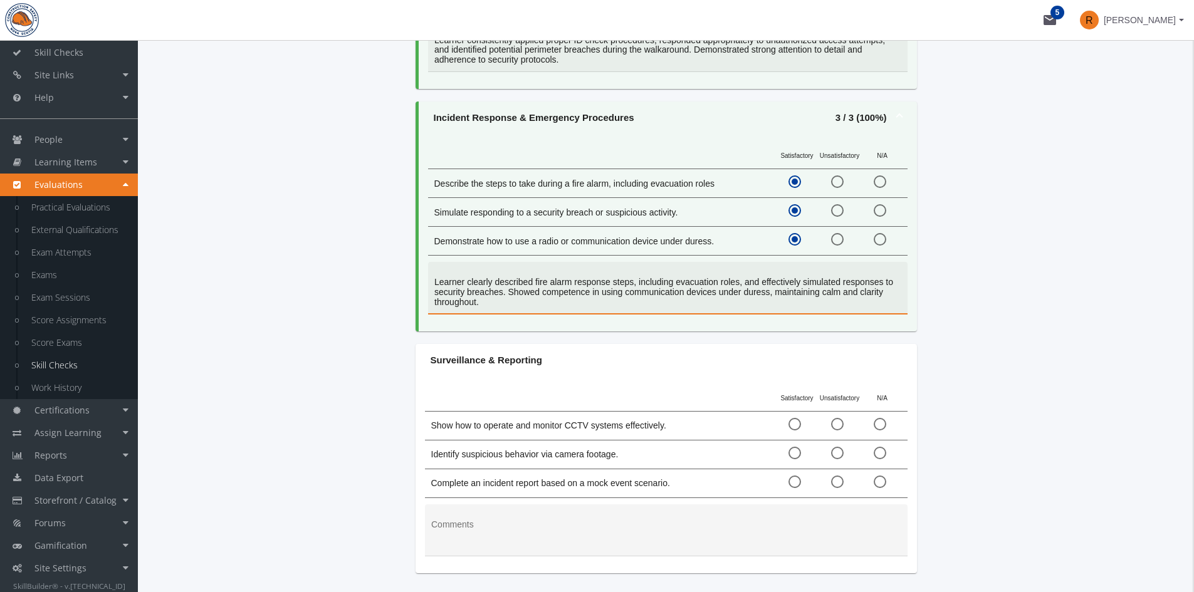
scroll to position [564, 0]
type textarea "Learner clearly described fire alarm response steps, including evacuation roles…"
click at [523, 509] on div at bounding box center [665, 532] width 469 height 46
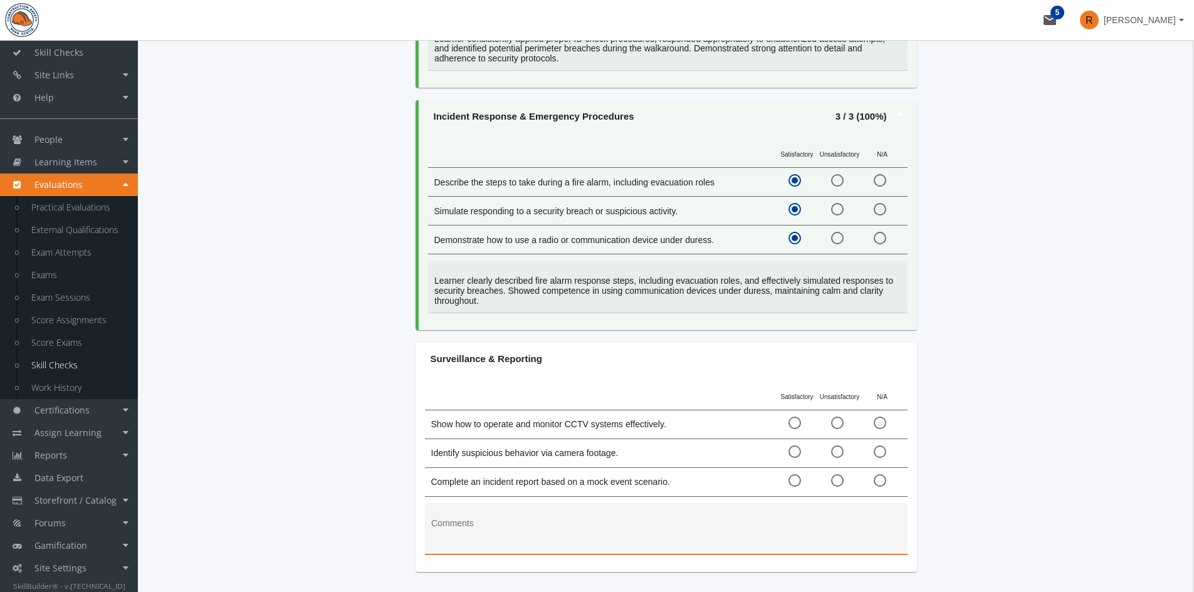
paste textarea "Learner operated and monitored CCTV systems effectively, accurately identified …"
type textarea "Learner operated and monitored CCTV systems effectively, accurately identified …"
click at [788, 417] on span at bounding box center [794, 423] width 13 height 13
click at [788, 419] on input "radio" at bounding box center [794, 425] width 13 height 13
radio input "true"
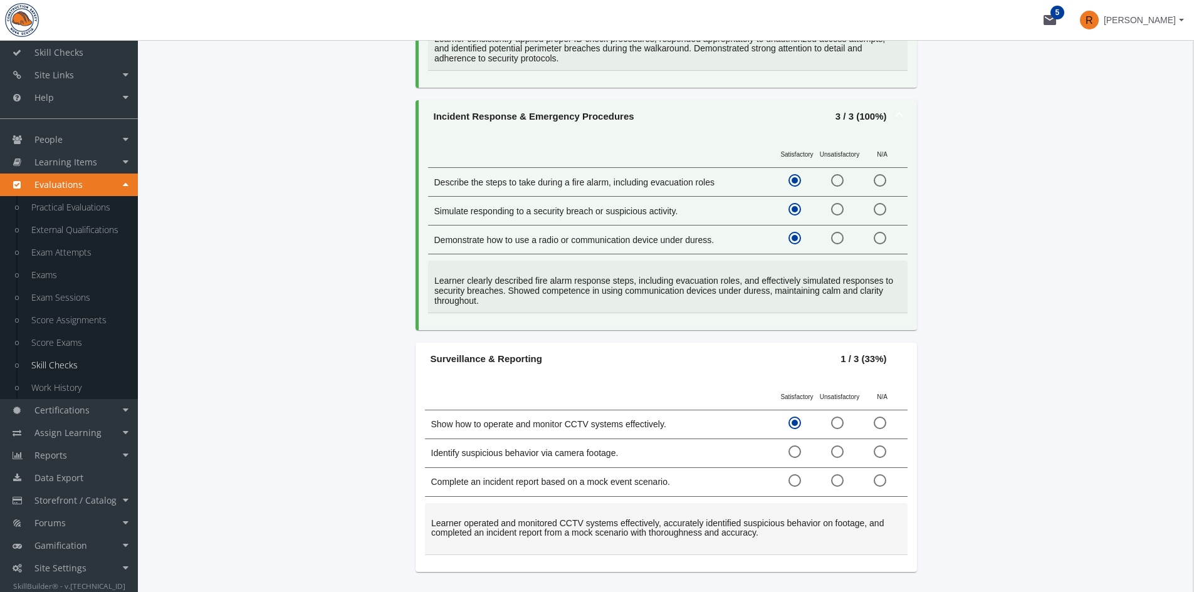
click at [793, 445] on span at bounding box center [794, 451] width 13 height 13
click at [793, 448] on input "radio" at bounding box center [794, 454] width 13 height 13
radio input "true"
click at [796, 474] on span at bounding box center [794, 480] width 13 height 13
click at [796, 477] on input "radio" at bounding box center [794, 483] width 13 height 13
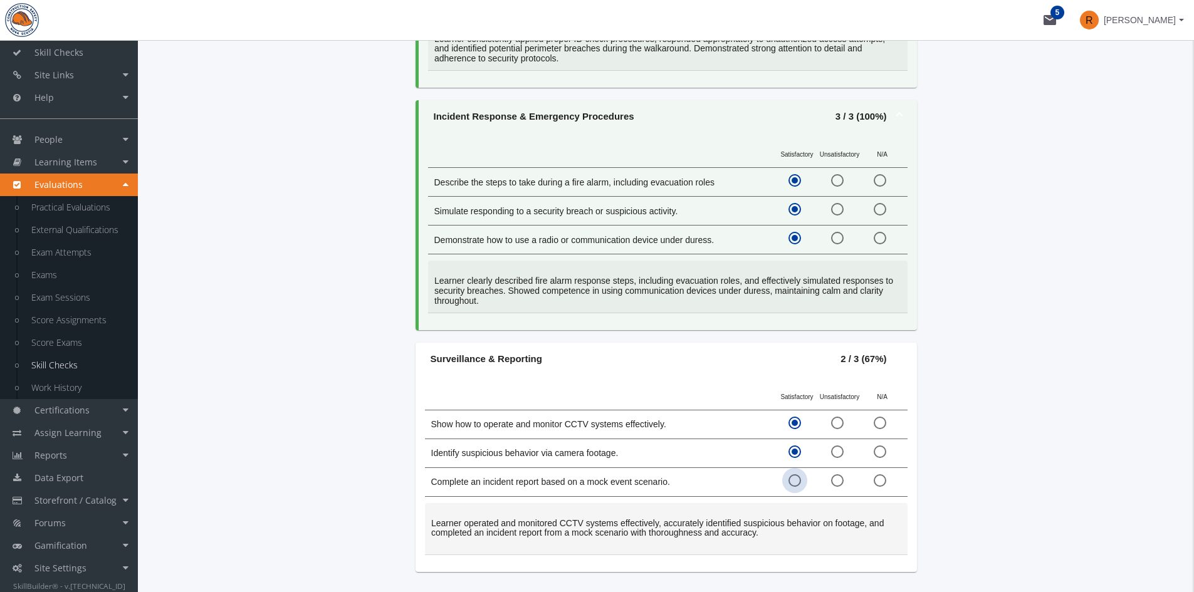
radio input "true"
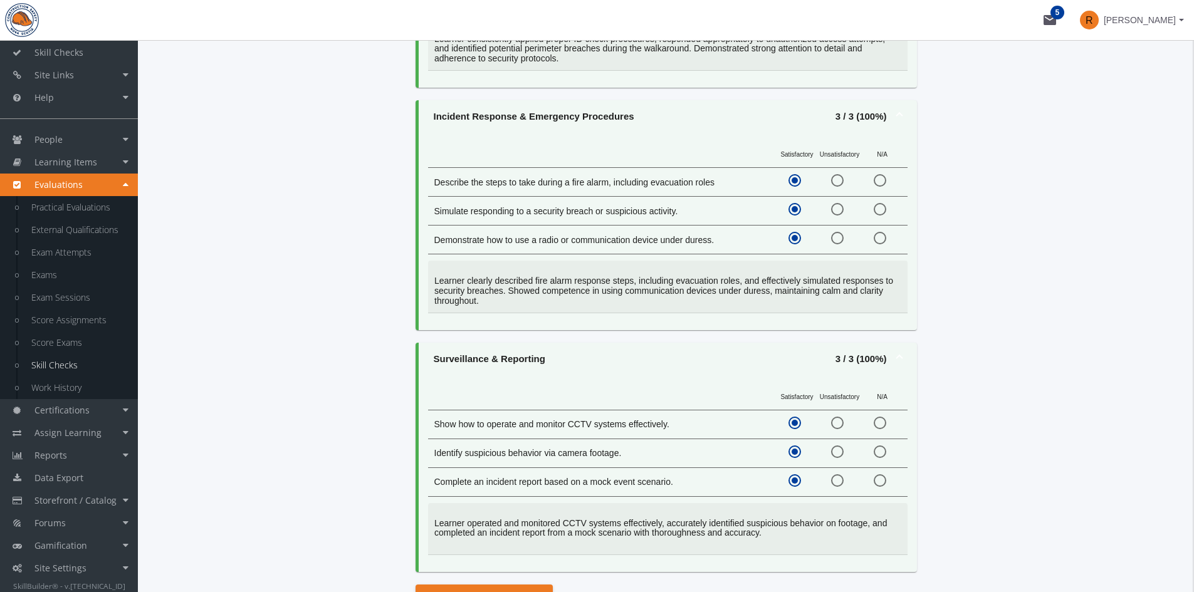
scroll to position [680, 0]
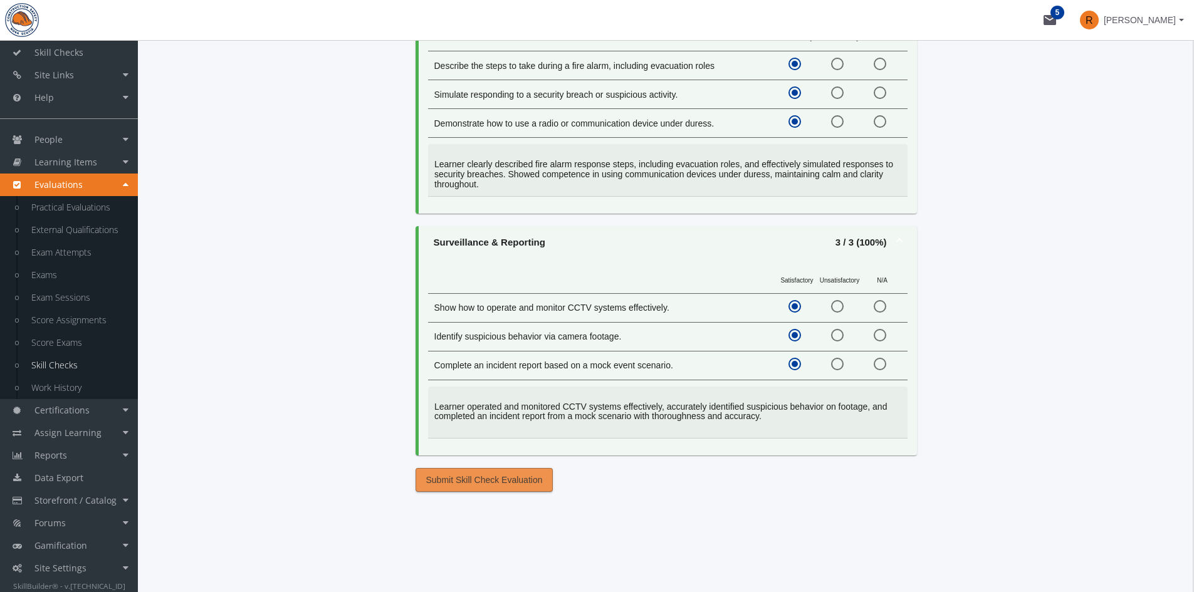
click at [485, 469] on span "Submit Skill Check Evaluation" at bounding box center [484, 480] width 117 height 23
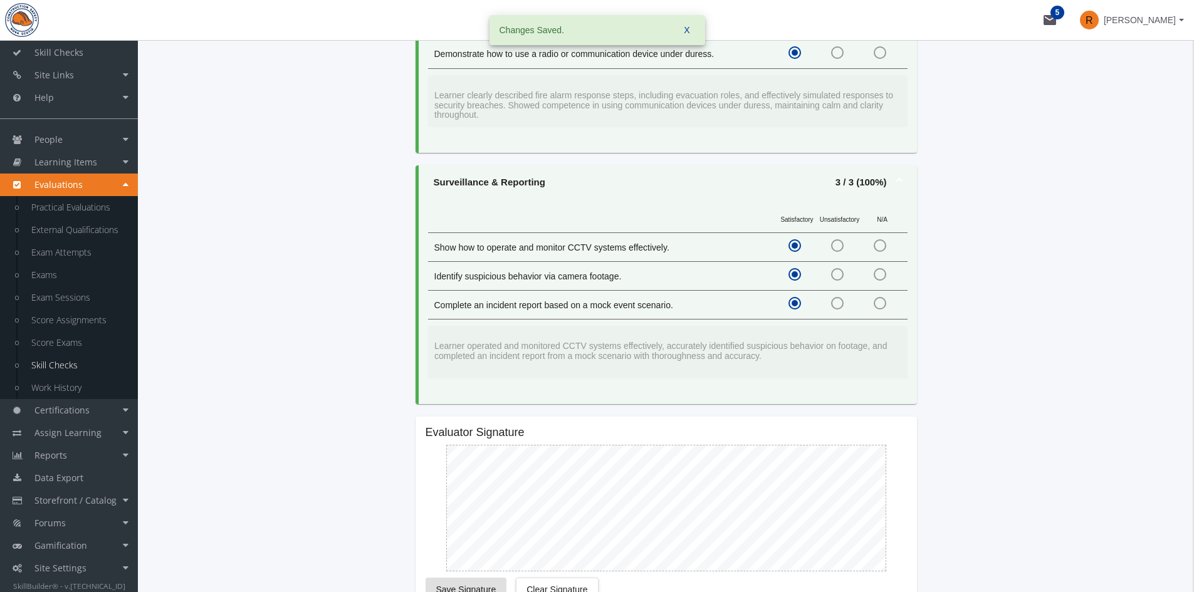
scroll to position [806, 0]
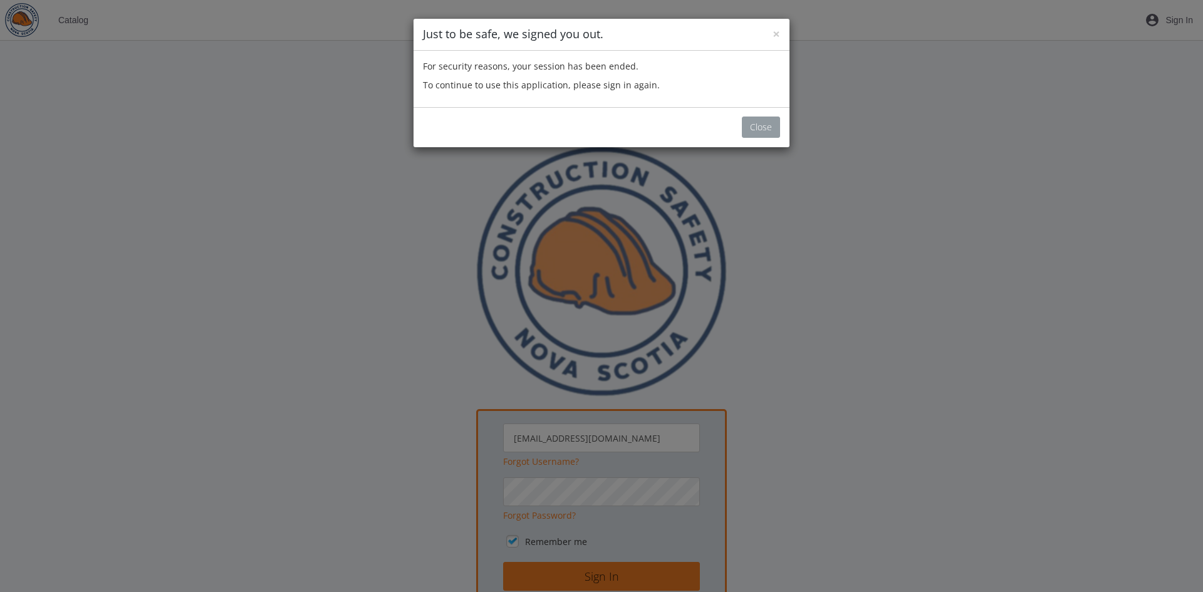
click at [758, 126] on button "Close" at bounding box center [761, 127] width 38 height 21
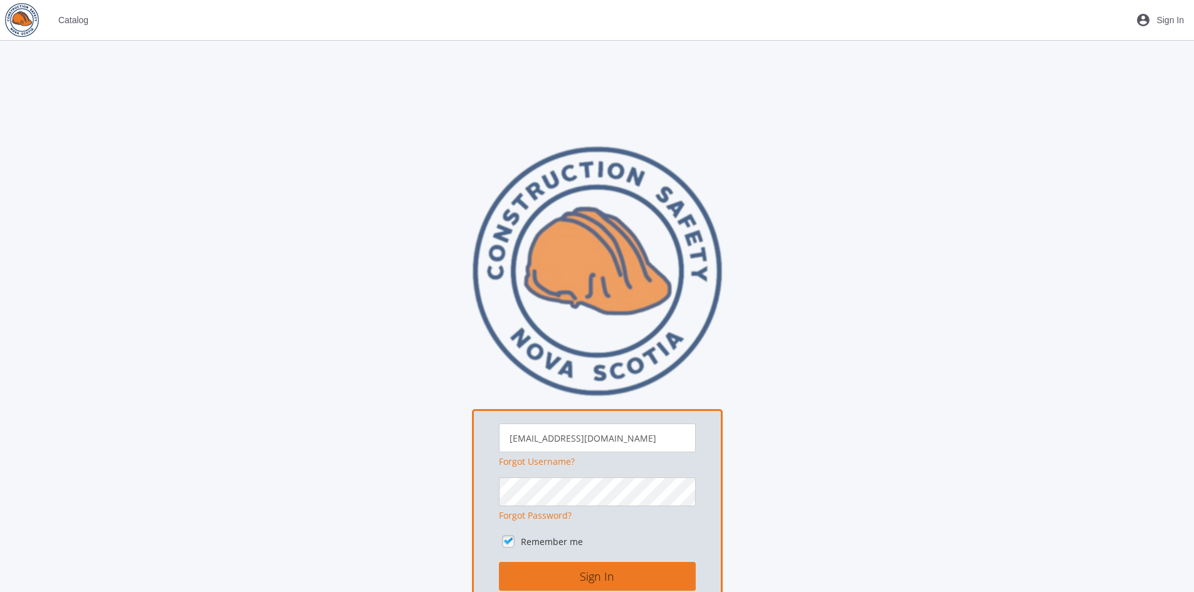
click at [432, 566] on div "[EMAIL_ADDRESS][DOMAIN_NAME] Forgot Username? Forgot Password? Remember me Sign…" at bounding box center [597, 397] width 934 height 503
click at [595, 571] on button "Sign In" at bounding box center [597, 576] width 197 height 29
click at [392, 490] on div "[EMAIL_ADDRESS][DOMAIN_NAME] Forgot Username? Forgot Password? Remember me Sign…" at bounding box center [597, 397] width 934 height 503
click at [499, 562] on button "Sign In" at bounding box center [597, 576] width 197 height 29
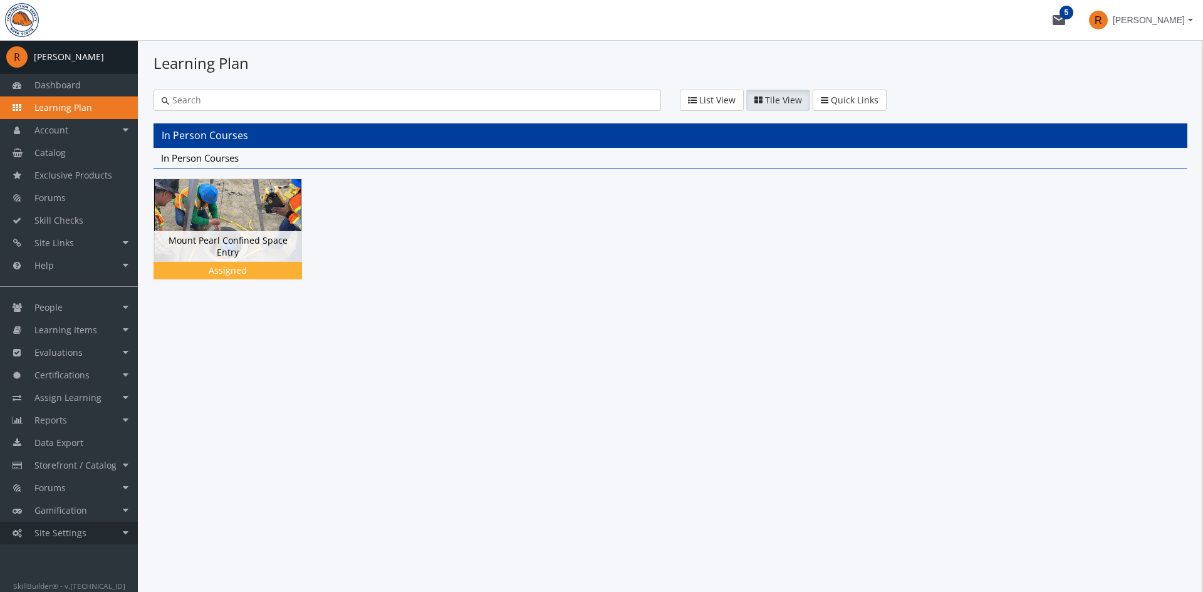
click at [83, 536] on span "Site Settings" at bounding box center [60, 533] width 52 height 12
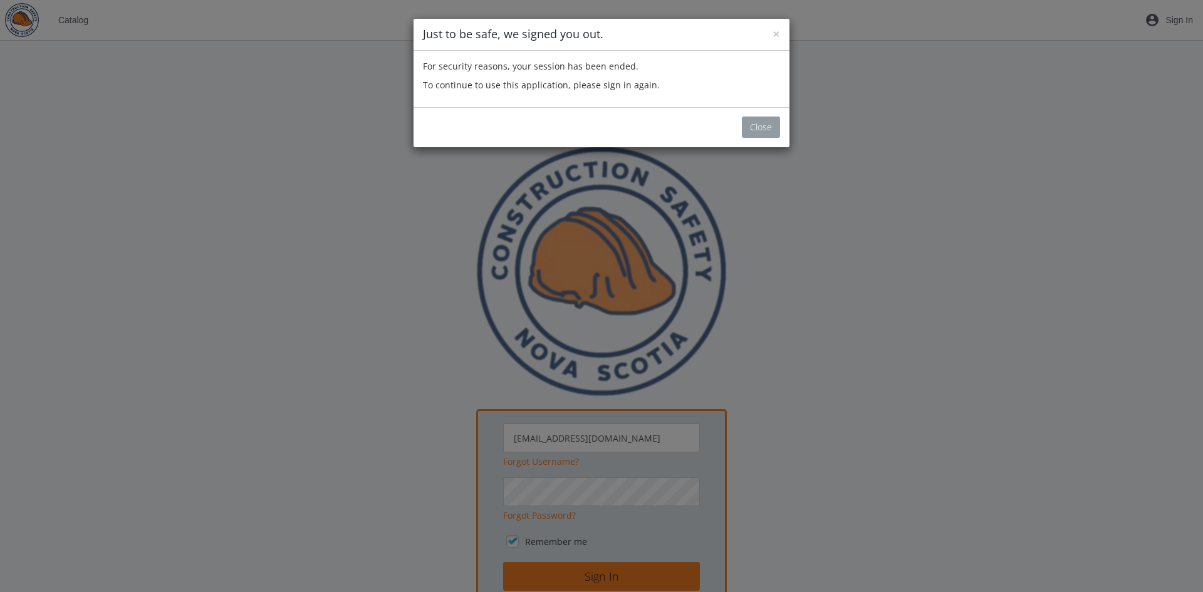
click at [763, 123] on button "Close" at bounding box center [761, 127] width 38 height 21
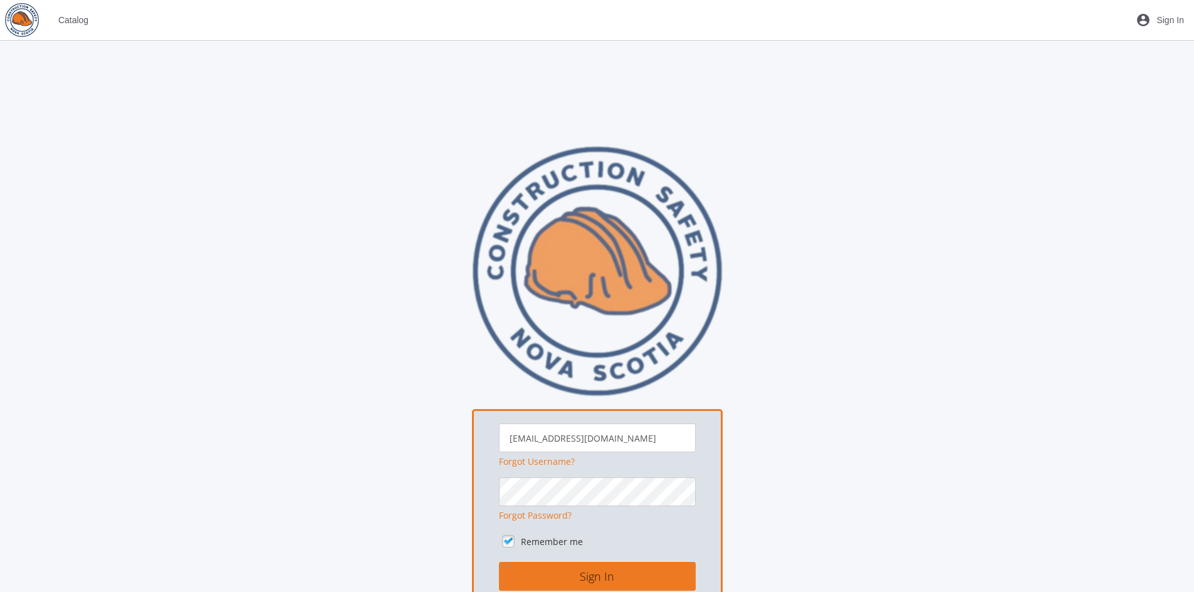
click at [809, 223] on div "[EMAIL_ADDRESS][DOMAIN_NAME] Forgot Username? Forgot Password? Remember me Sign…" at bounding box center [597, 397] width 934 height 503
drag, startPoint x: 821, startPoint y: 287, endPoint x: 869, endPoint y: 275, distance: 49.7
click at [869, 275] on div "[EMAIL_ADDRESS][DOMAIN_NAME] Forgot Username? Forgot Password? Remember me Sign…" at bounding box center [597, 397] width 934 height 503
drag, startPoint x: 880, startPoint y: 238, endPoint x: 884, endPoint y: 279, distance: 41.0
click at [879, 279] on div "[EMAIL_ADDRESS][DOMAIN_NAME] Forgot Username? Forgot Password? Remember me Sign…" at bounding box center [597, 397] width 934 height 503
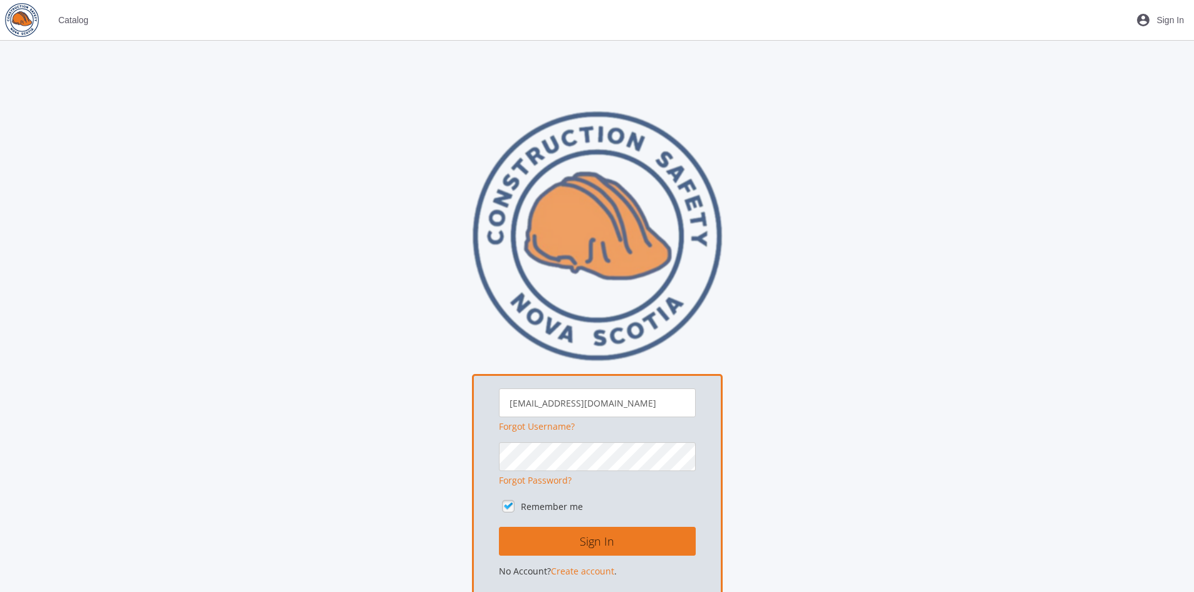
scroll to position [125, 0]
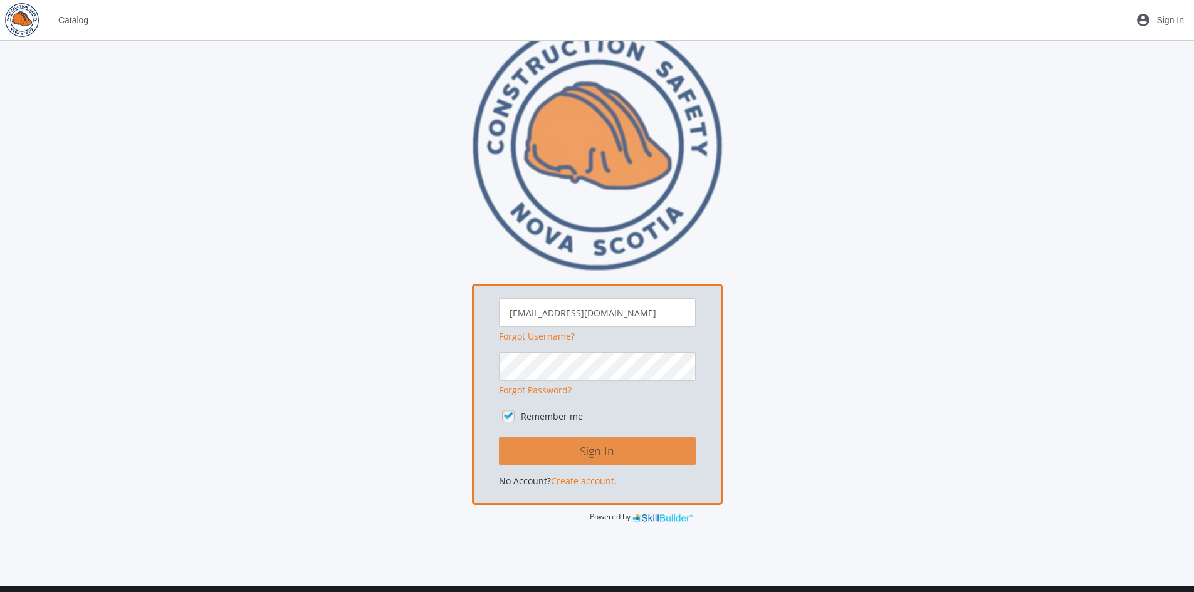
click at [587, 455] on button "Sign In" at bounding box center [597, 451] width 197 height 29
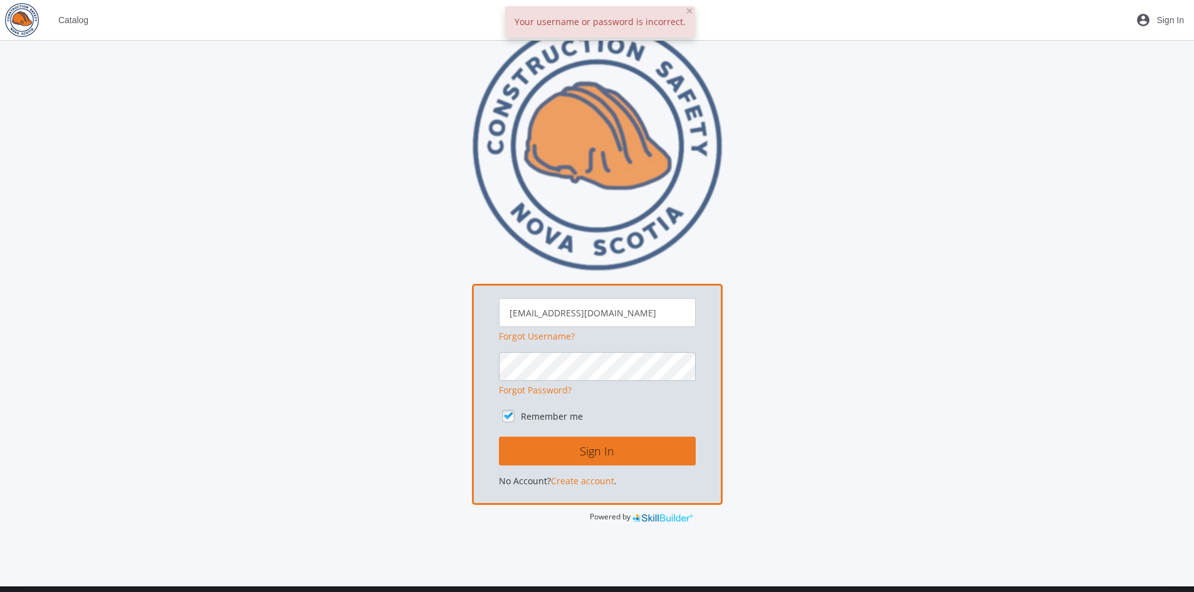
click at [333, 385] on div "[EMAIL_ADDRESS][DOMAIN_NAME] Forgot Username? Forgot Password? Remember me Sign…" at bounding box center [597, 272] width 934 height 503
click at [499, 437] on button "Sign In" at bounding box center [597, 451] width 197 height 29
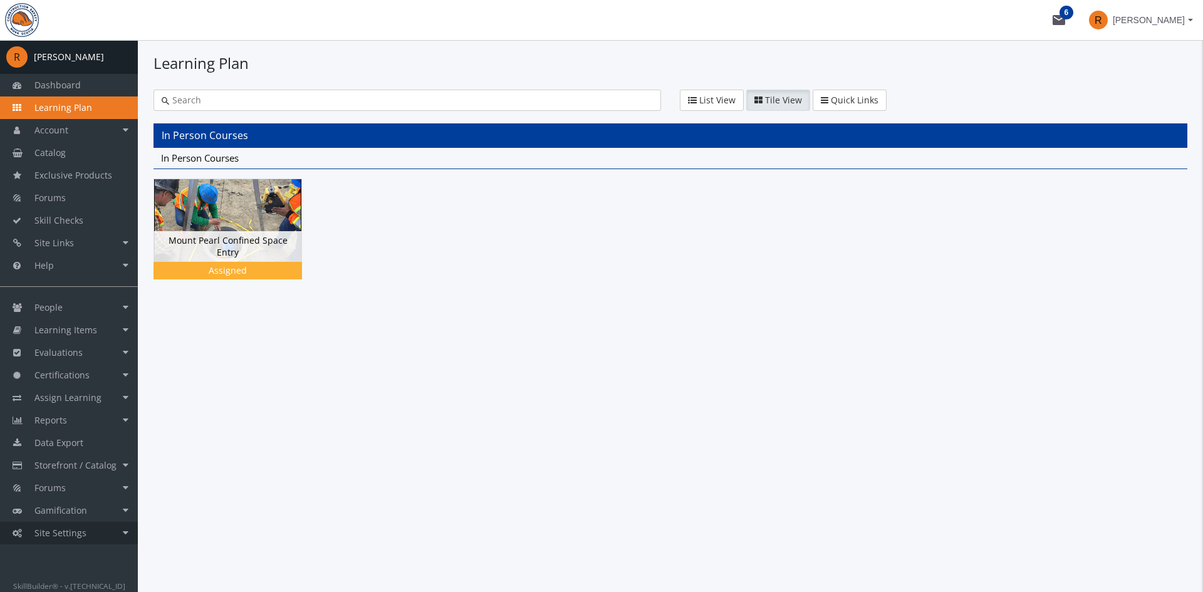
click at [79, 534] on span "Site Settings" at bounding box center [60, 533] width 52 height 12
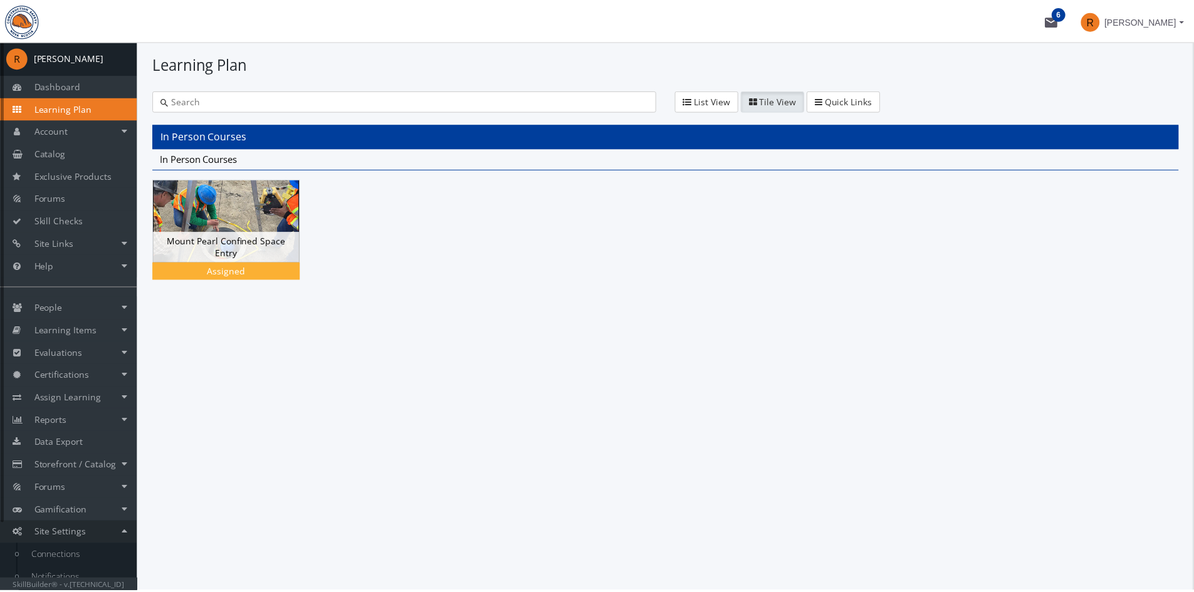
scroll to position [78, 0]
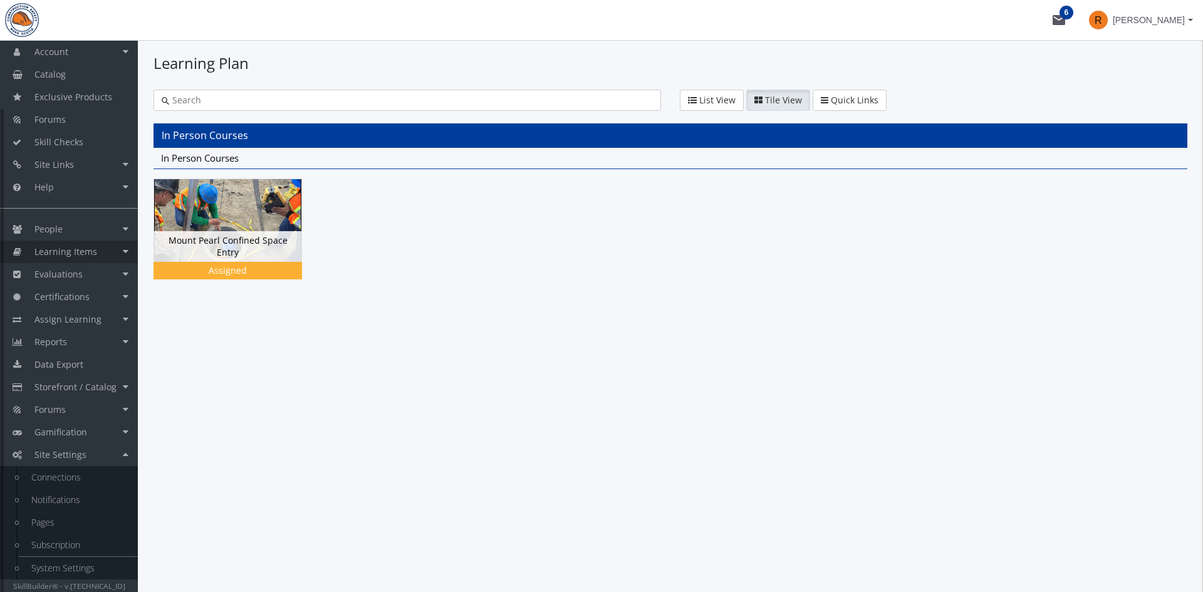
click at [80, 253] on span "Learning Items" at bounding box center [65, 252] width 63 height 12
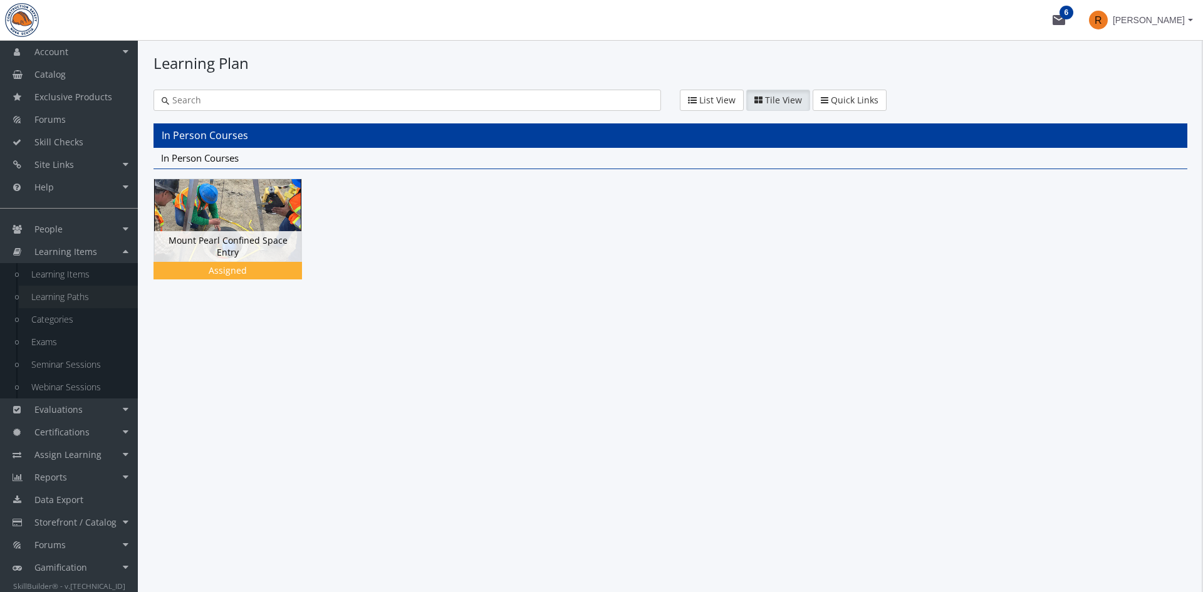
click at [75, 296] on link "Learning Paths" at bounding box center [78, 297] width 119 height 23
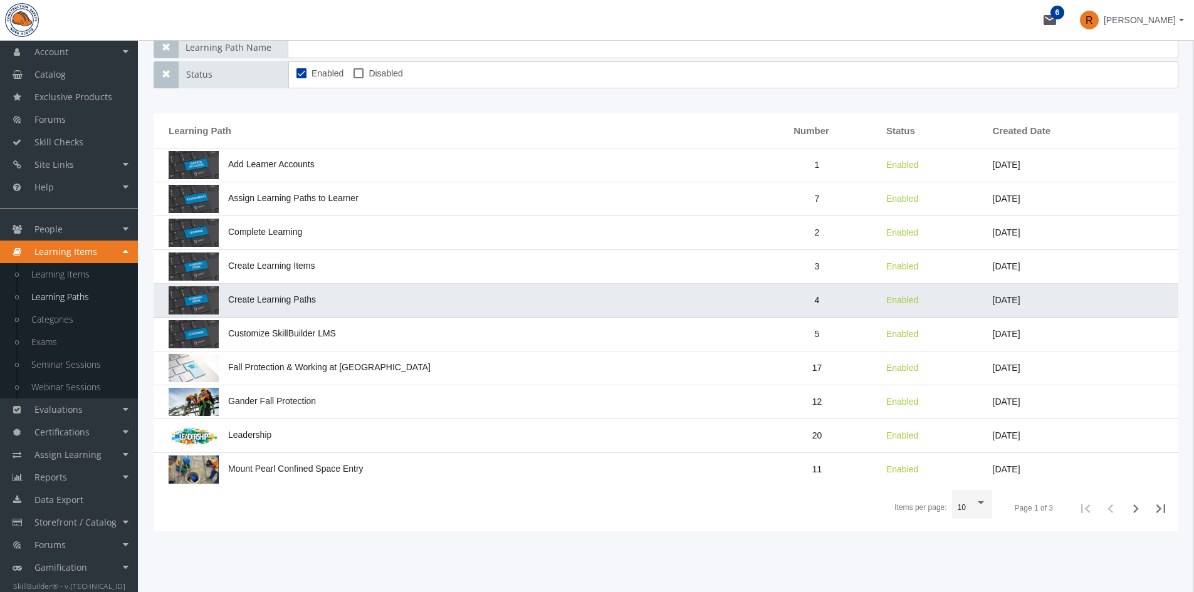
scroll to position [166, 0]
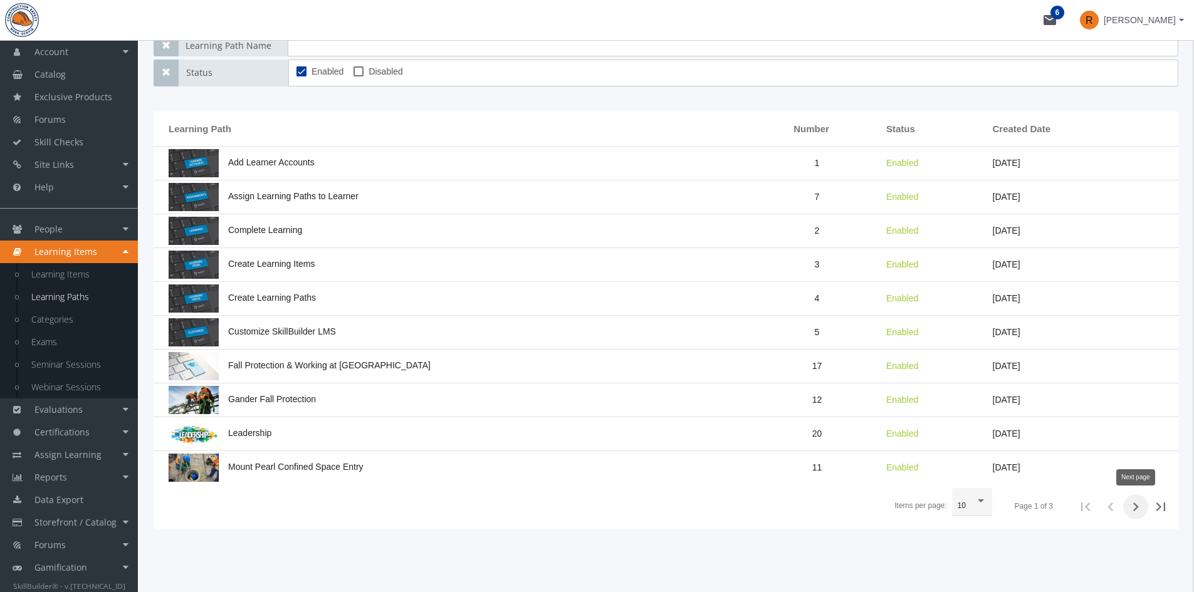
click at [1138, 510] on icon "Next page" at bounding box center [1136, 507] width 18 height 18
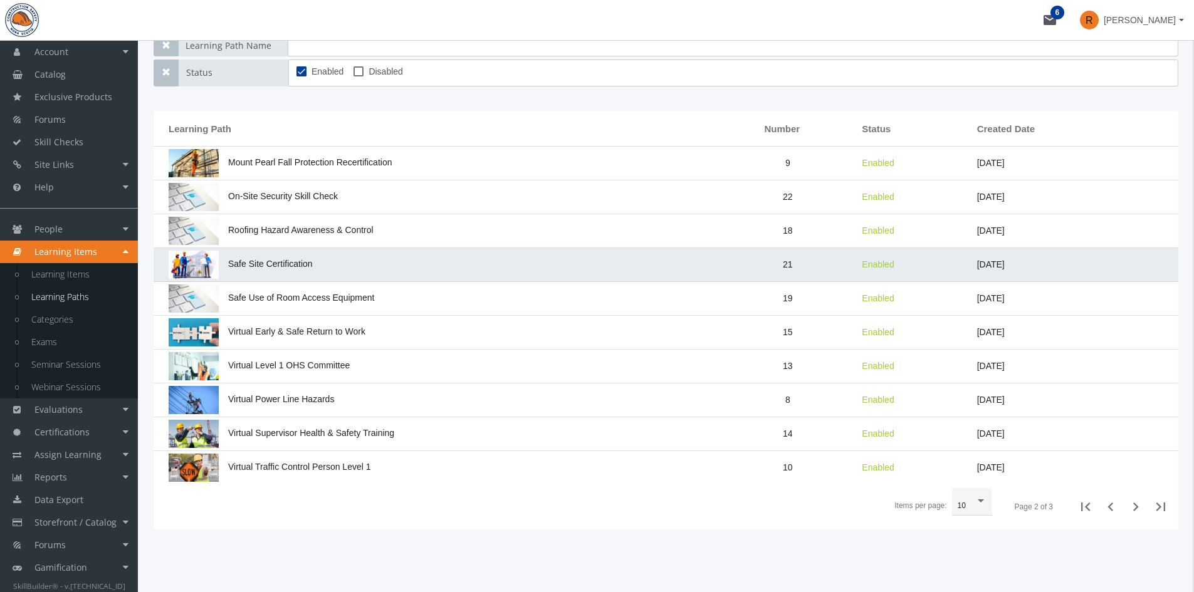
click at [370, 266] on td "Safe Site Certification" at bounding box center [437, 265] width 566 height 34
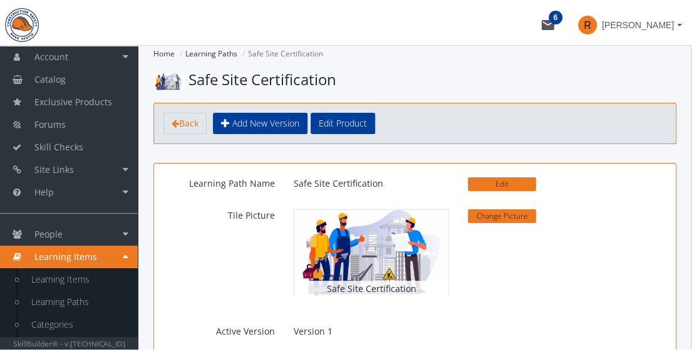
scroll to position [78, 0]
